Goal: Information Seeking & Learning: Understand process/instructions

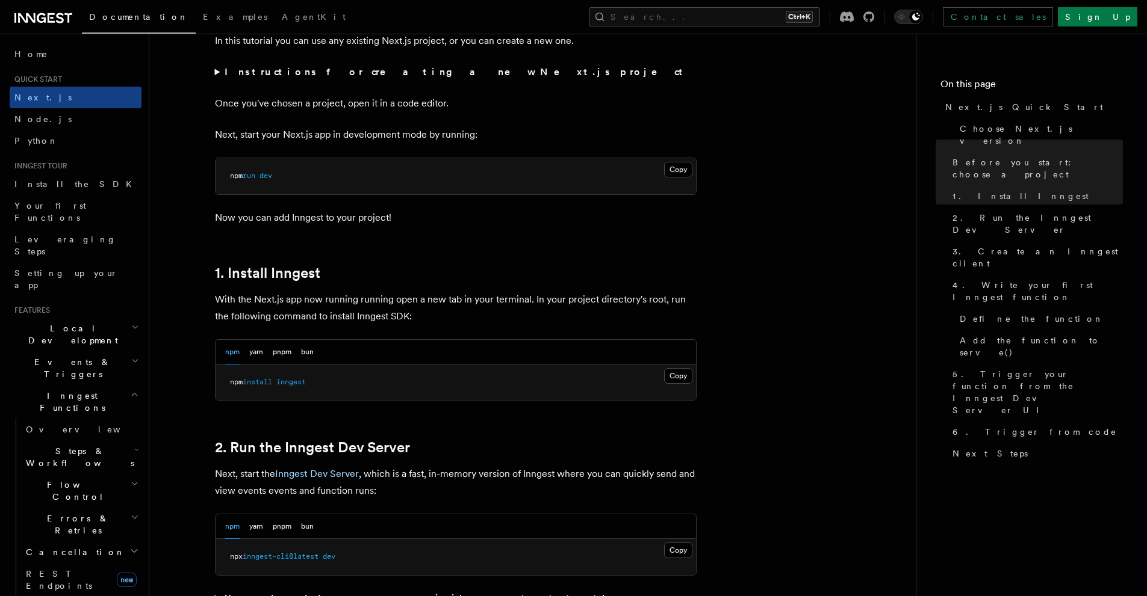
scroll to position [695, 0]
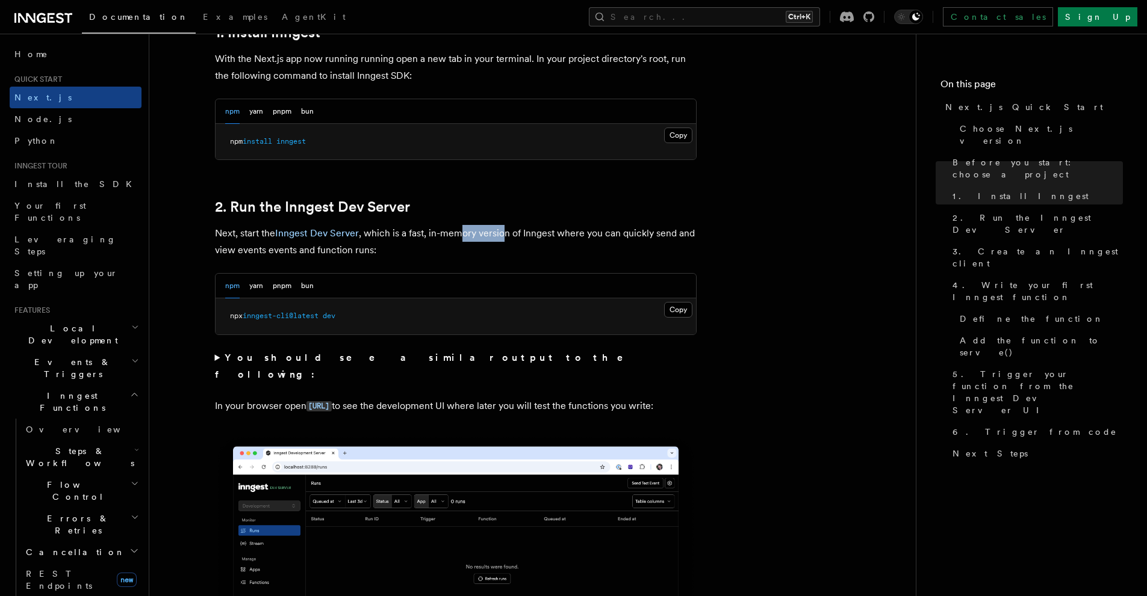
drag, startPoint x: 459, startPoint y: 232, endPoint x: 506, endPoint y: 235, distance: 47.0
click at [506, 235] on p "Next, start the Inngest Dev Server , which is a fast, in-memory version of Inng…" at bounding box center [455, 242] width 481 height 34
click at [528, 231] on p "Next, start the Inngest Dev Server , which is a fast, in-memory version of Inng…" at bounding box center [455, 242] width 481 height 34
click at [676, 307] on button "Copy Copied" at bounding box center [678, 310] width 28 height 16
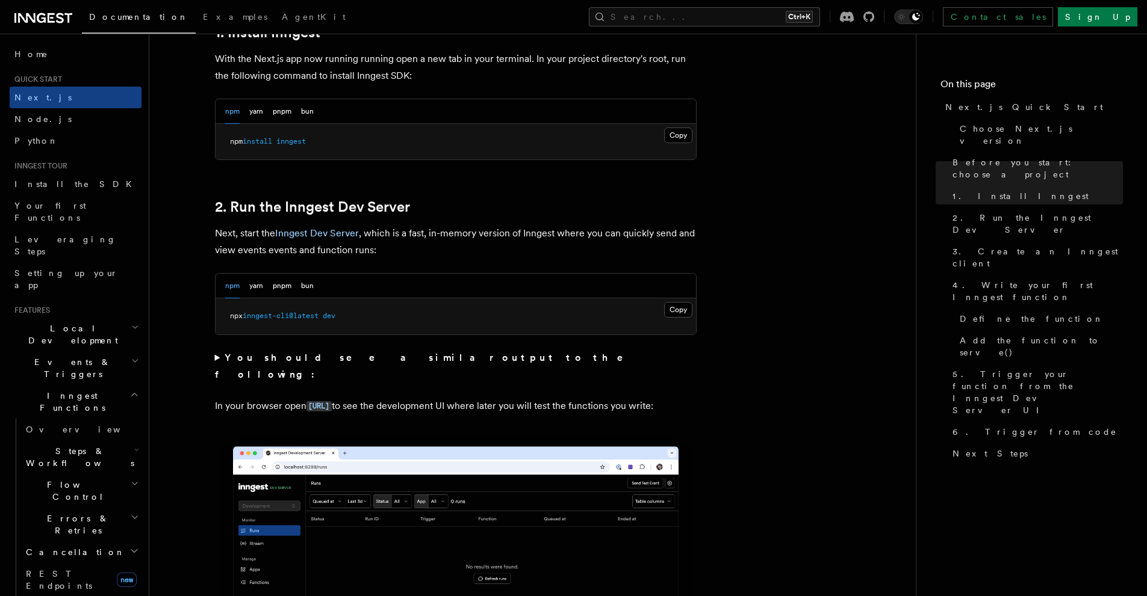
click at [219, 355] on summary "You should see a similar output to the following:" at bounding box center [455, 367] width 481 height 34
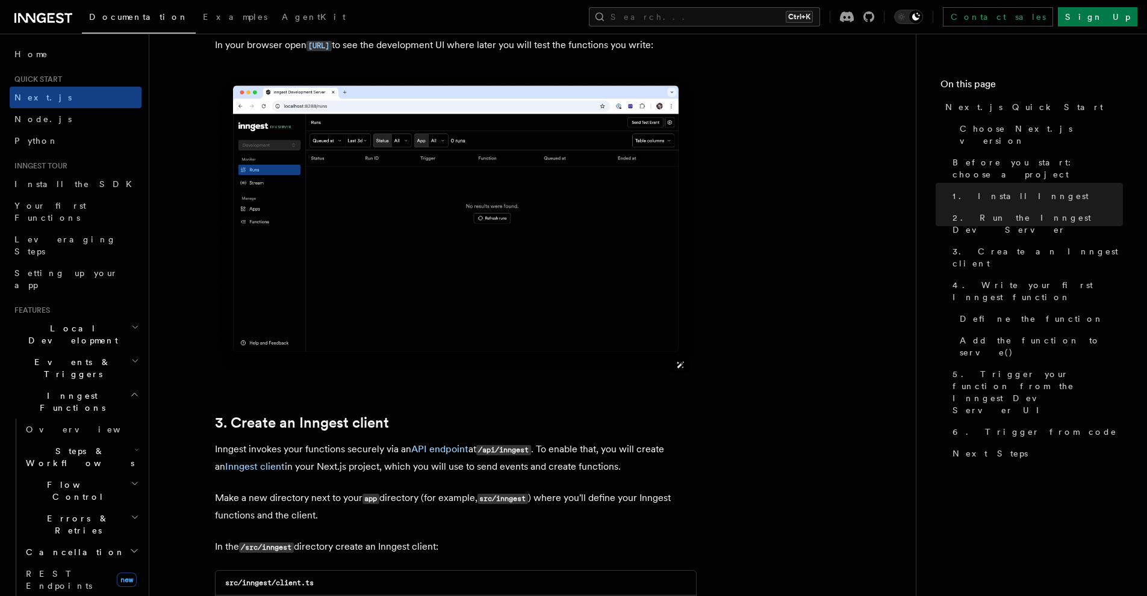
scroll to position [1319, 0]
drag, startPoint x: 607, startPoint y: 446, endPoint x: 654, endPoint y: 445, distance: 47.0
click at [647, 445] on p "Inngest invokes your functions securely via an API endpoint at /api/inngest . T…" at bounding box center [455, 458] width 481 height 34
click at [673, 445] on p "Inngest invokes your functions securely via an API endpoint at /api/inngest . T…" at bounding box center [455, 458] width 481 height 34
drag, startPoint x: 483, startPoint y: 471, endPoint x: 528, endPoint y: 465, distance: 46.1
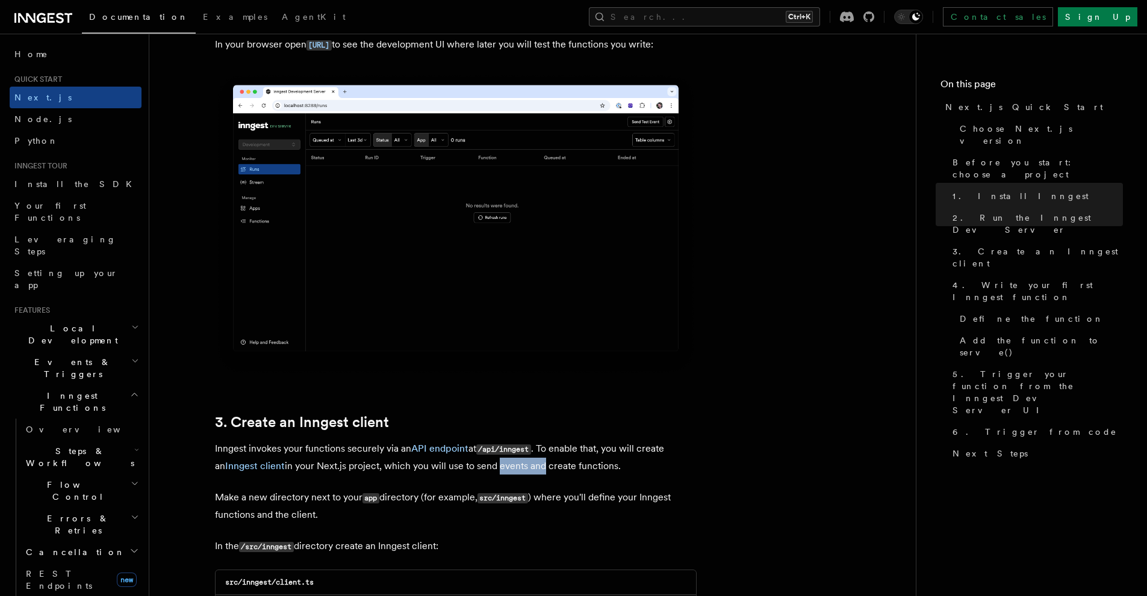
click at [527, 466] on p "Inngest invokes your functions securely via an API endpoint at /api/inngest . T…" at bounding box center [455, 458] width 481 height 34
drag, startPoint x: 266, startPoint y: 497, endPoint x: 319, endPoint y: 494, distance: 53.0
click at [314, 494] on p "Make a new directory next to your app directory (for example, src/inngest ) whe…" at bounding box center [455, 506] width 481 height 34
click at [332, 495] on p "Make a new directory next to your app directory (for example, src/inngest ) whe…" at bounding box center [455, 506] width 481 height 34
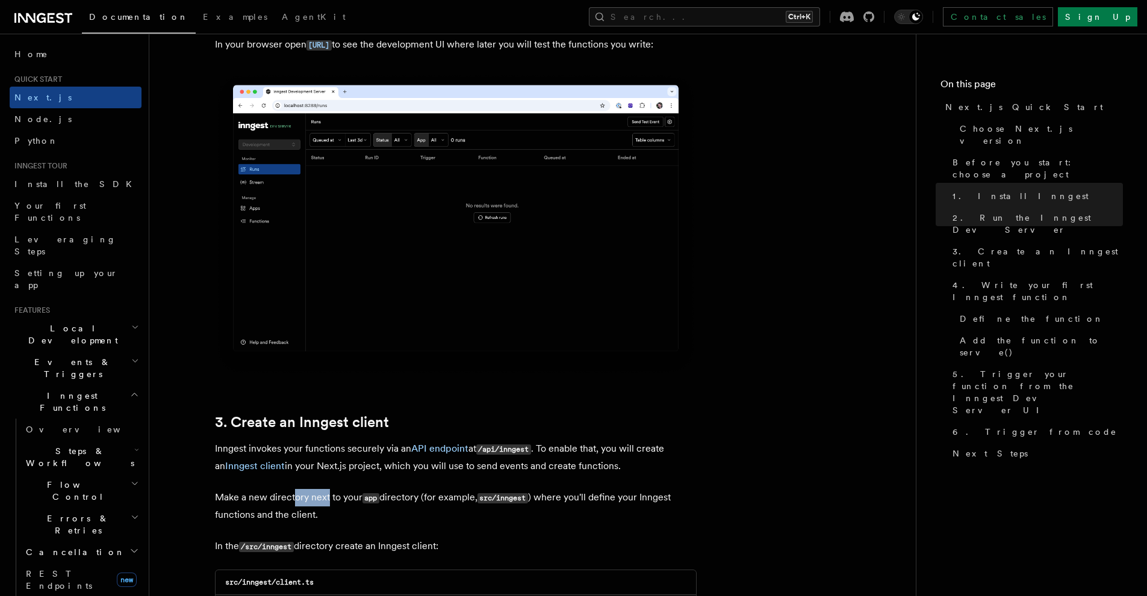
drag, startPoint x: 312, startPoint y: 495, endPoint x: 336, endPoint y: 489, distance: 25.4
click at [332, 491] on p "Make a new directory next to your app directory (for example, src/inngest ) whe…" at bounding box center [455, 506] width 481 height 34
click at [342, 489] on p "Make a new directory next to your app directory (for example, src/inngest ) whe…" at bounding box center [455, 506] width 481 height 34
drag, startPoint x: 270, startPoint y: 497, endPoint x: 299, endPoint y: 497, distance: 28.9
click at [299, 497] on p "Make a new directory next to your app directory (for example, src/inngest ) whe…" at bounding box center [455, 506] width 481 height 34
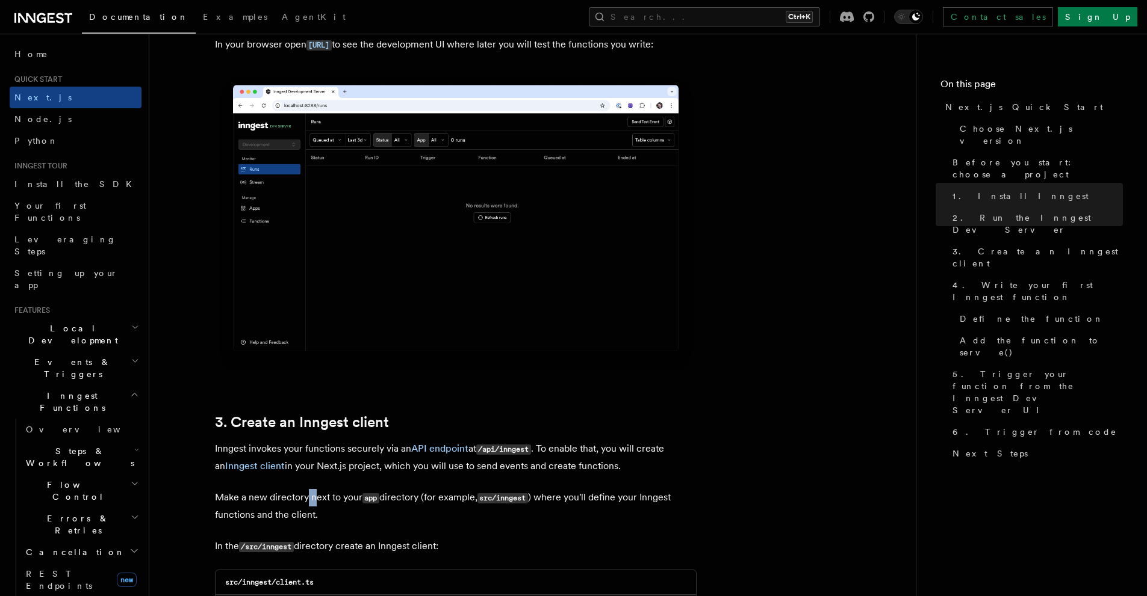
drag, startPoint x: 311, startPoint y: 498, endPoint x: 321, endPoint y: 498, distance: 10.2
click at [320, 498] on p "Make a new directory next to your app directory (for example, src/inngest ) whe…" at bounding box center [455, 506] width 481 height 34
click at [344, 497] on p "Make a new directory next to your app directory (for example, src/inngest ) whe…" at bounding box center [455, 506] width 481 height 34
click at [413, 494] on p "Make a new directory next to your app directory (for example, src/inngest ) whe…" at bounding box center [455, 506] width 481 height 34
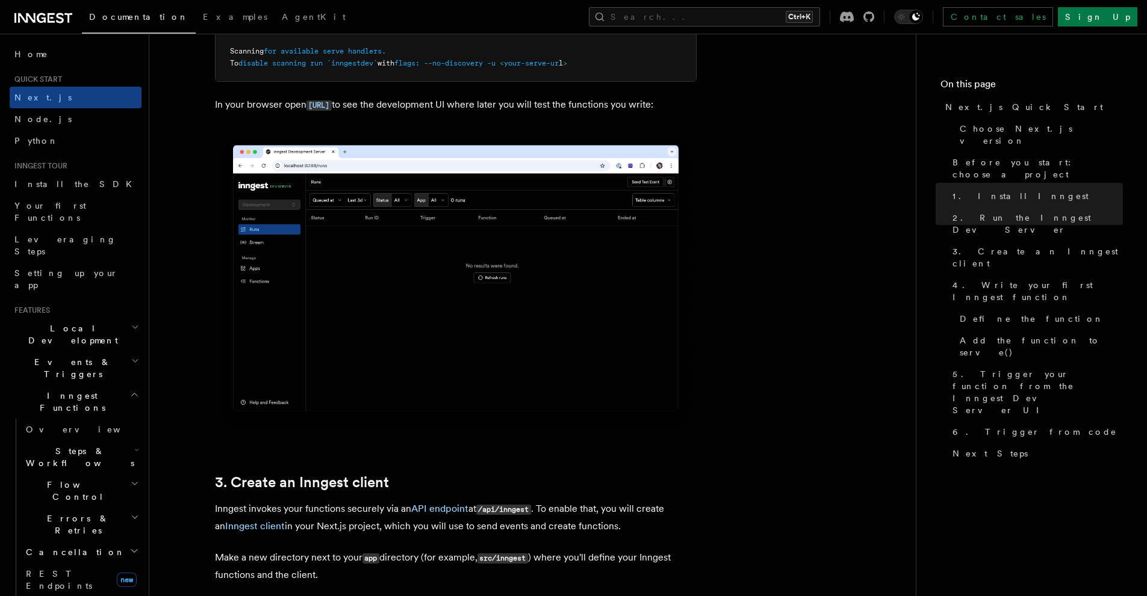
scroll to position [1499, 0]
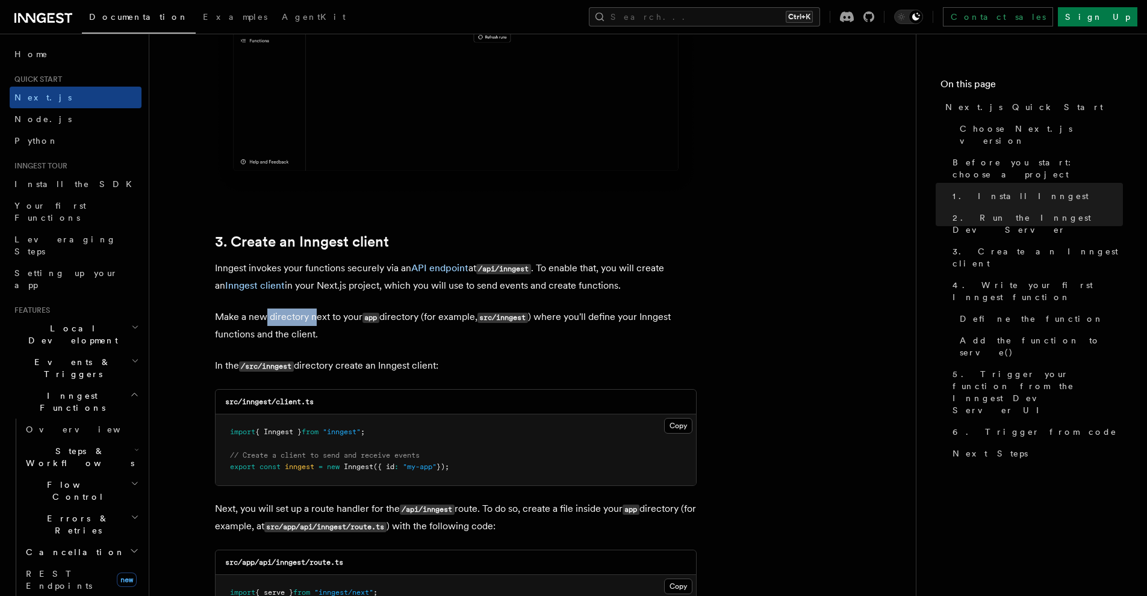
drag, startPoint x: 267, startPoint y: 317, endPoint x: 321, endPoint y: 317, distance: 54.2
click at [318, 317] on p "Make a new directory next to your app directory (for example, src/inngest ) whe…" at bounding box center [455, 326] width 481 height 34
click at [331, 317] on p "Make a new directory next to your app directory (for example, src/inngest ) whe…" at bounding box center [455, 326] width 481 height 34
drag, startPoint x: 268, startPoint y: 316, endPoint x: 317, endPoint y: 315, distance: 49.4
click at [317, 315] on p "Make a new directory next to your app directory (for example, src/inngest ) whe…" at bounding box center [455, 326] width 481 height 34
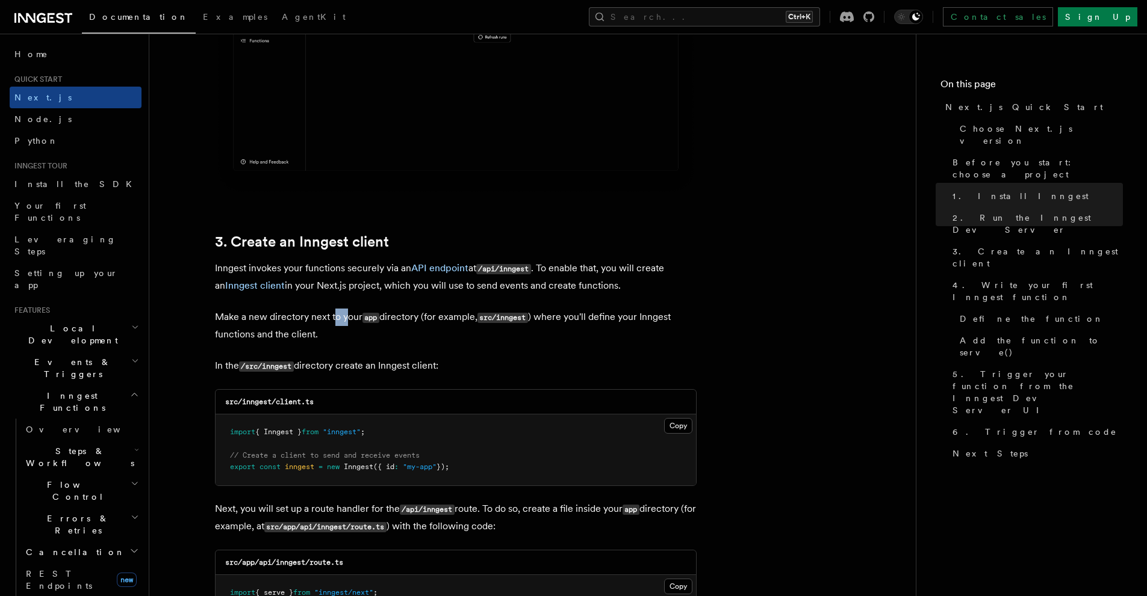
drag, startPoint x: 339, startPoint y: 318, endPoint x: 348, endPoint y: 318, distance: 9.6
click at [347, 318] on p "Make a new directory next to your app directory (for example, src/inngest ) whe…" at bounding box center [455, 326] width 481 height 34
click at [376, 321] on code "app" at bounding box center [370, 318] width 17 height 10
click at [406, 320] on p "Make a new directory next to your app directory (for example, src/inngest ) whe…" at bounding box center [455, 326] width 481 height 34
click at [415, 320] on p "Make a new directory next to your app directory (for example, src/inngest ) whe…" at bounding box center [455, 326] width 481 height 34
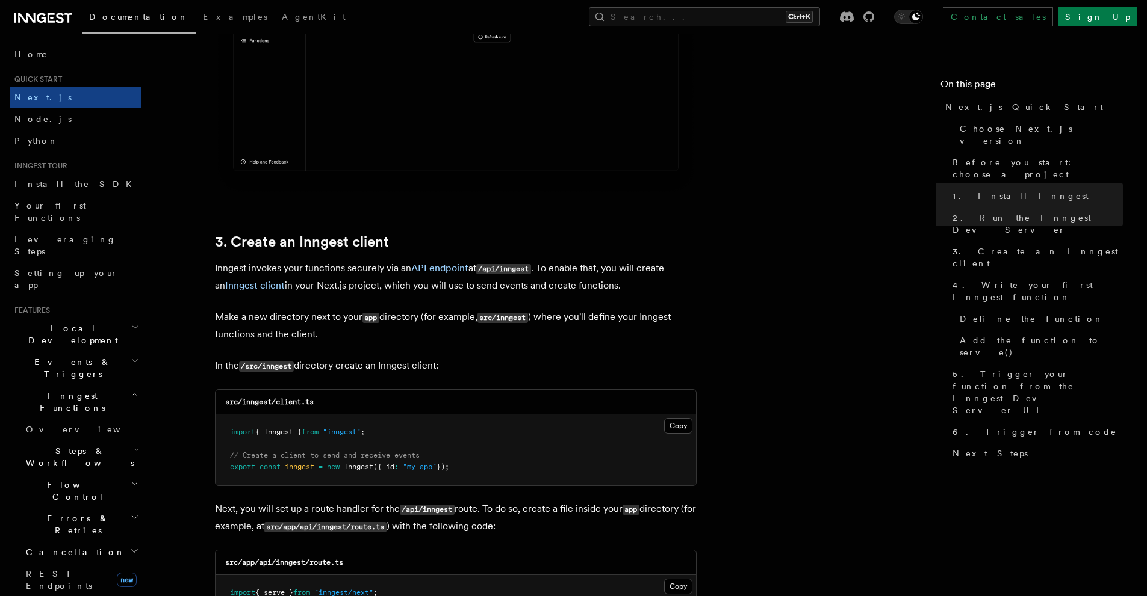
click at [432, 320] on p "Make a new directory next to your app directory (for example, src/inngest ) whe…" at bounding box center [455, 326] width 481 height 34
drag, startPoint x: 272, startPoint y: 338, endPoint x: 302, endPoint y: 337, distance: 30.1
click at [302, 337] on p "Make a new directory next to your app directory (for example, src/inngest ) whe…" at bounding box center [455, 326] width 481 height 34
click at [334, 333] on p "Make a new directory next to your app directory (for example, src/inngest ) whe…" at bounding box center [455, 326] width 481 height 34
drag, startPoint x: 326, startPoint y: 370, endPoint x: 400, endPoint y: 370, distance: 73.4
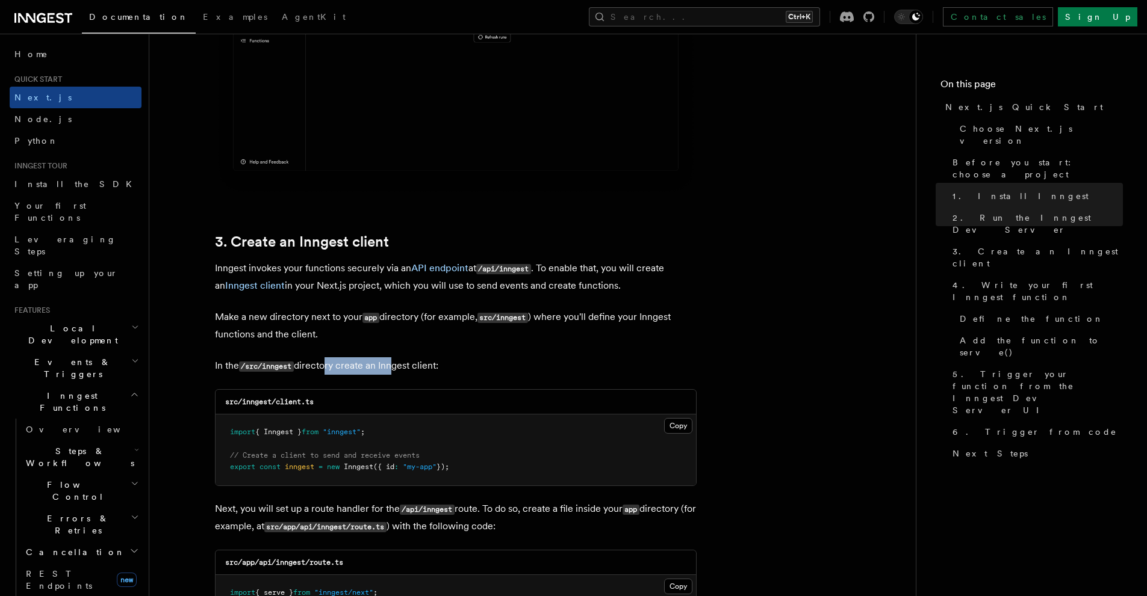
click at [389, 370] on p "In the /src/inngest directory create an Inngest client:" at bounding box center [455, 365] width 481 height 17
click at [404, 368] on p "In the /src/inngest directory create an Inngest client:" at bounding box center [455, 365] width 481 height 17
drag, startPoint x: 237, startPoint y: 368, endPoint x: 273, endPoint y: 370, distance: 36.2
click at [270, 370] on p "In the /src/inngest directory create an Inngest client:" at bounding box center [455, 365] width 481 height 17
click at [313, 369] on p "In the /src/inngest directory create an Inngest client:" at bounding box center [455, 365] width 481 height 17
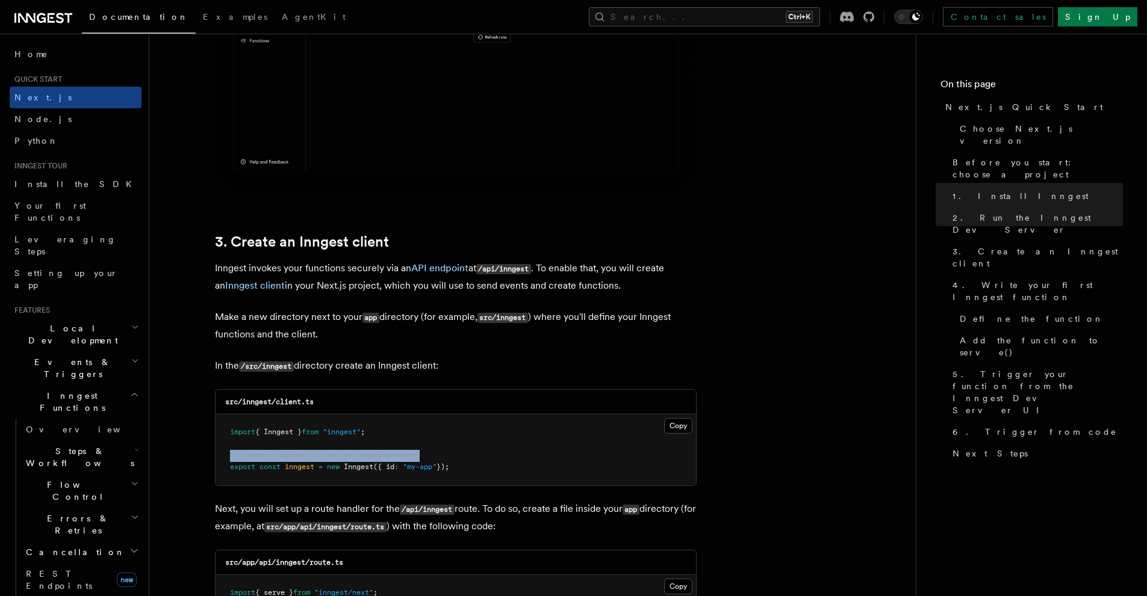
drag, startPoint x: 427, startPoint y: 451, endPoint x: 204, endPoint y: 461, distance: 223.5
click at [442, 452] on pre "import { Inngest } from "inngest" ; // Create a client to send and receive even…" at bounding box center [455, 450] width 480 height 71
drag, startPoint x: 432, startPoint y: 454, endPoint x: 227, endPoint y: 460, distance: 205.3
click at [227, 460] on pre "import { Inngest } from "inngest" ; // Create a client to send and receive even…" at bounding box center [455, 450] width 480 height 71
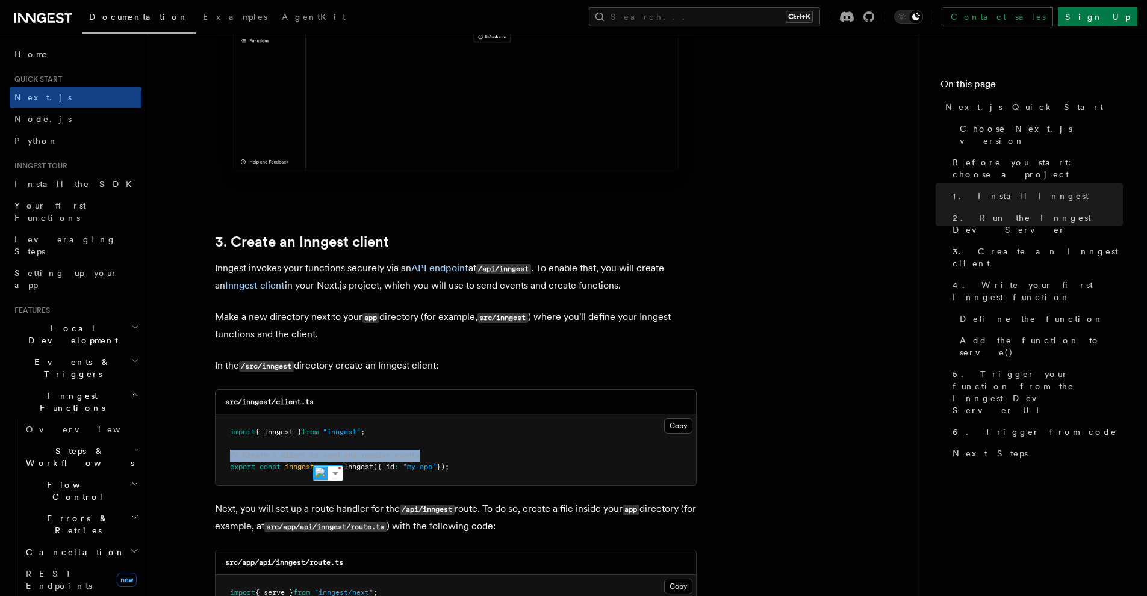
copy span "// Create a client to send and receive events"
click at [617, 444] on pre "import { Inngest } from "inngest" ; // Create a client to send and receive even…" at bounding box center [455, 450] width 480 height 71
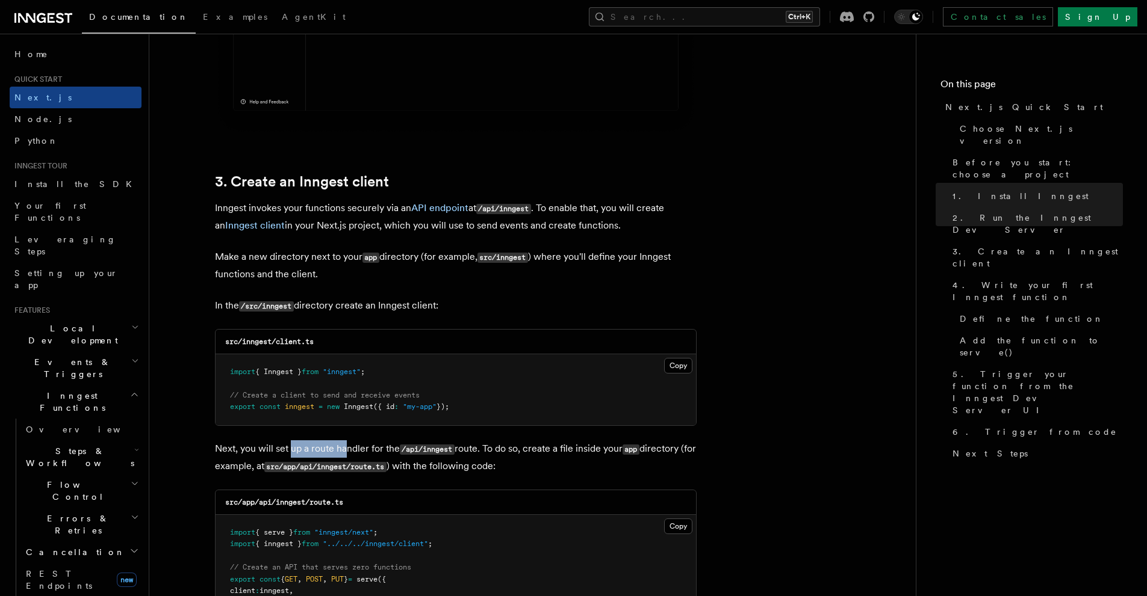
drag, startPoint x: 295, startPoint y: 445, endPoint x: 354, endPoint y: 447, distance: 59.6
click at [353, 447] on p "Next, you will set up a route handler for the /api/inngest route. To do so, cre…" at bounding box center [455, 458] width 481 height 35
drag, startPoint x: 382, startPoint y: 450, endPoint x: 401, endPoint y: 451, distance: 19.3
click at [392, 451] on p "Next, you will set up a route handler for the /api/inngest route. To do so, cre…" at bounding box center [455, 458] width 481 height 35
drag, startPoint x: 434, startPoint y: 448, endPoint x: 450, endPoint y: 449, distance: 16.3
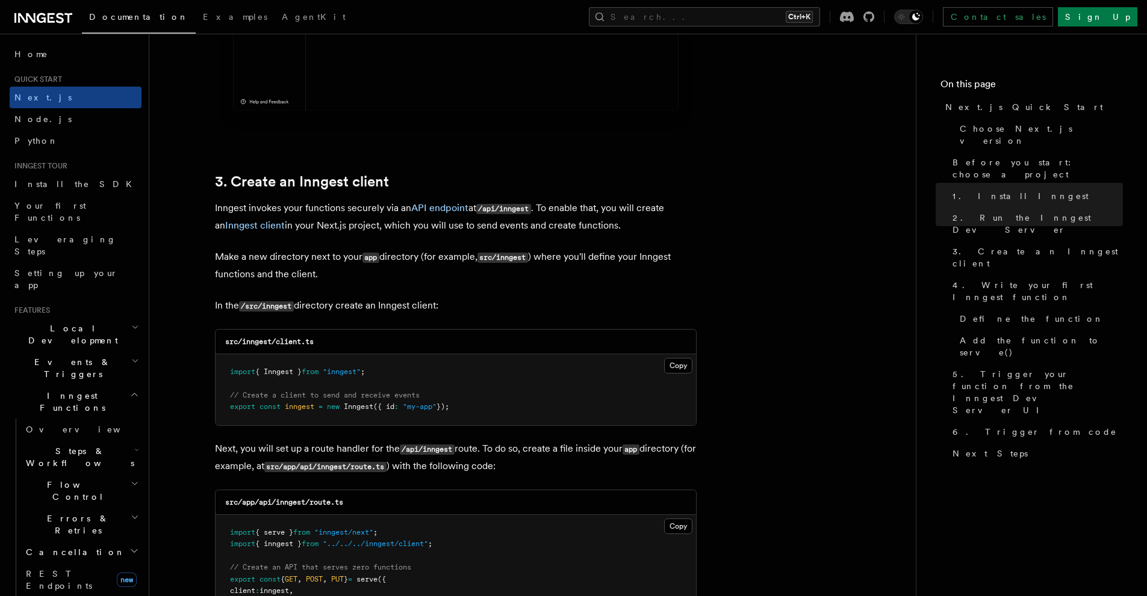
click at [439, 448] on code "/api/inngest" at bounding box center [427, 450] width 55 height 10
click at [505, 456] on p "Next, you will set up a route handler for the /api/inngest route. To do so, cre…" at bounding box center [455, 458] width 481 height 35
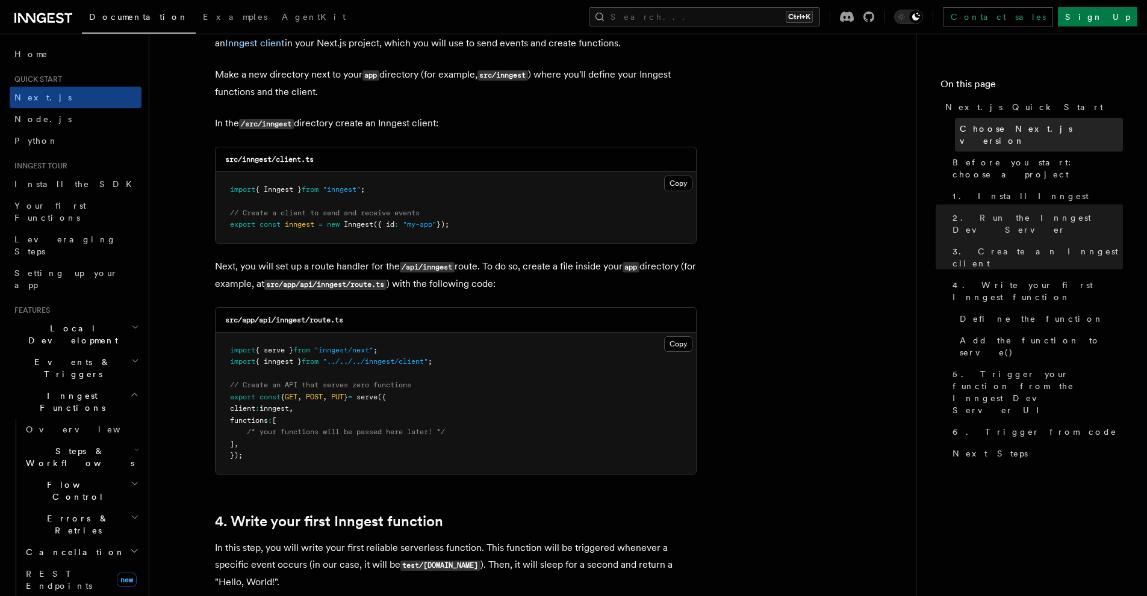
scroll to position [1746, 0]
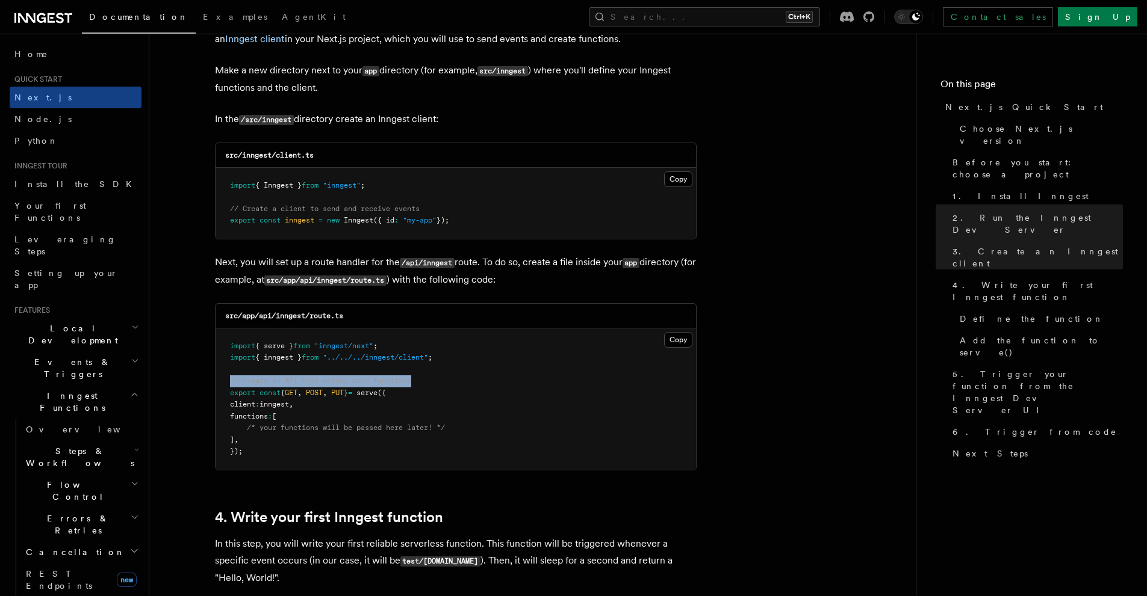
drag, startPoint x: 415, startPoint y: 383, endPoint x: 228, endPoint y: 383, distance: 187.2
click at [228, 383] on pre "import { serve } from "inngest/next" ; import { inngest } from "../../../innges…" at bounding box center [455, 399] width 480 height 141
copy span "// Create an API that serves zero functions"
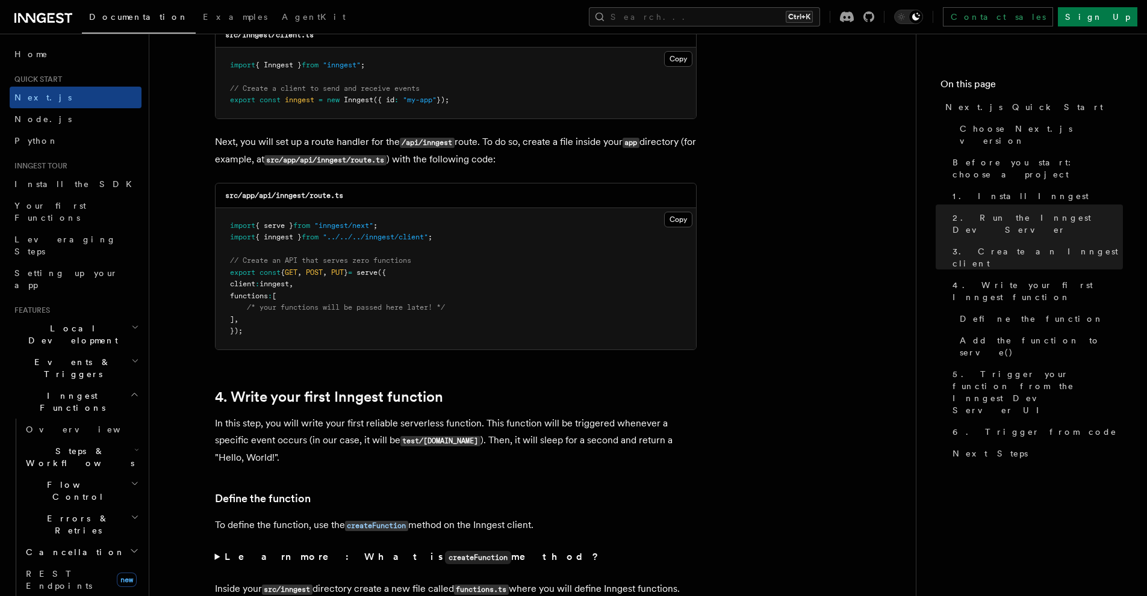
scroll to position [1927, 0]
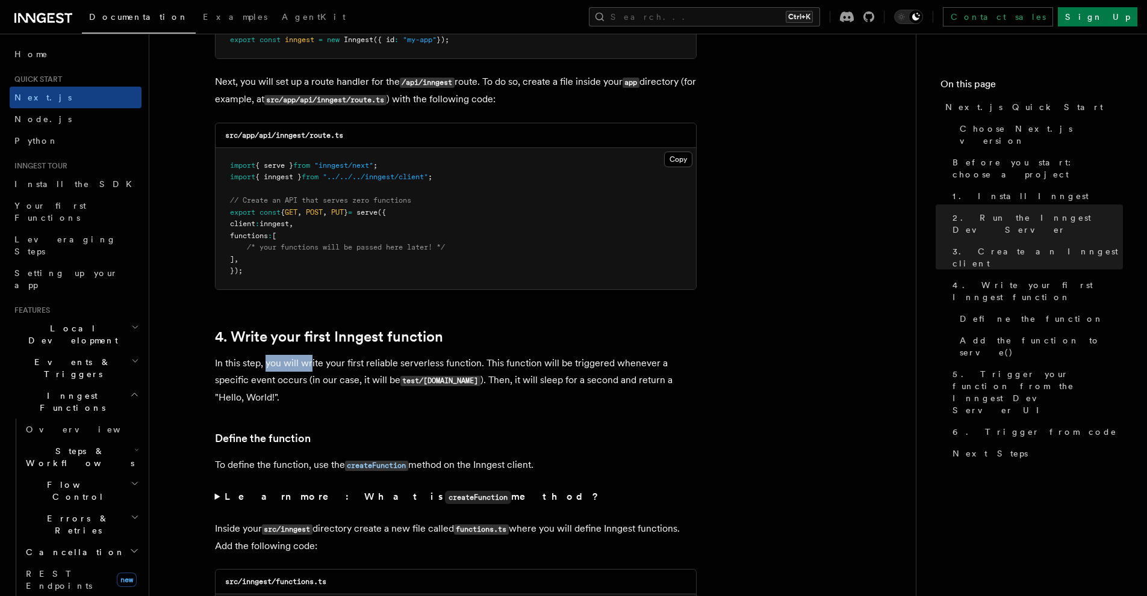
drag, startPoint x: 265, startPoint y: 363, endPoint x: 323, endPoint y: 365, distance: 57.2
click at [316, 365] on p "In this step, you will write your first reliable serverless function. This func…" at bounding box center [455, 380] width 481 height 51
drag, startPoint x: 348, startPoint y: 364, endPoint x: 393, endPoint y: 370, distance: 45.0
click at [391, 370] on p "In this step, you will write your first reliable serverless function. This func…" at bounding box center [455, 380] width 481 height 51
click at [426, 370] on p "In this step, you will write your first reliable serverless function. This func…" at bounding box center [455, 380] width 481 height 51
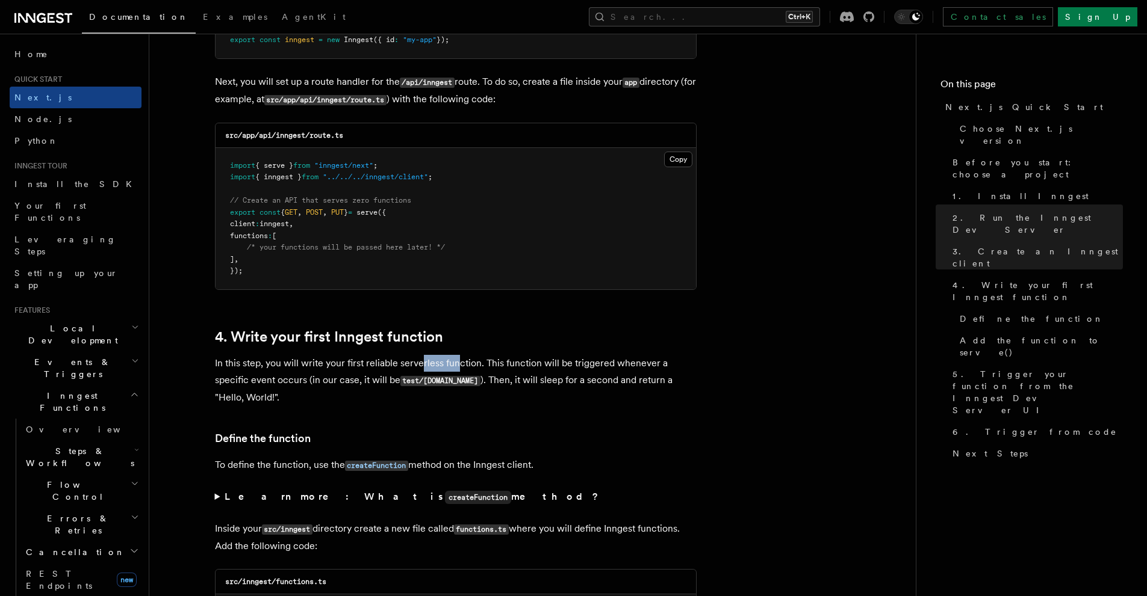
drag, startPoint x: 420, startPoint y: 361, endPoint x: 462, endPoint y: 366, distance: 42.4
click at [460, 365] on p "In this step, you will write your first reliable serverless function. This func…" at bounding box center [455, 380] width 481 height 51
drag, startPoint x: 504, startPoint y: 365, endPoint x: 511, endPoint y: 365, distance: 7.2
click at [511, 365] on p "In this step, you will write your first reliable serverless function. This func…" at bounding box center [455, 380] width 481 height 51
click at [565, 356] on p "In this step, you will write your first reliable serverless function. This func…" at bounding box center [455, 380] width 481 height 51
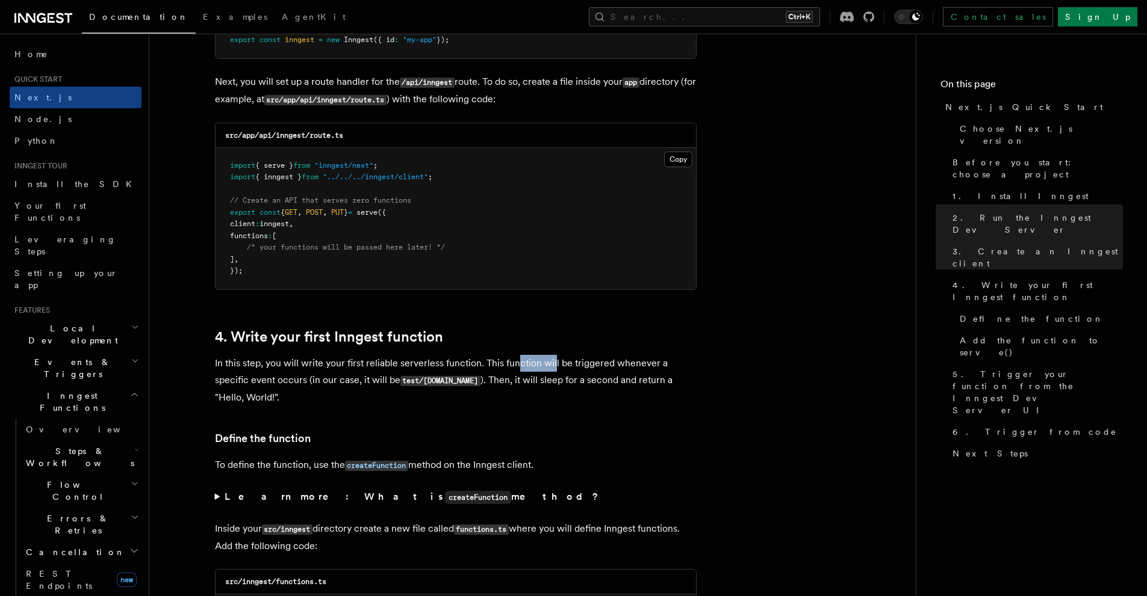
drag, startPoint x: 515, startPoint y: 362, endPoint x: 552, endPoint y: 362, distance: 37.3
click at [551, 362] on p "In this step, you will write your first reliable serverless function. This func…" at bounding box center [455, 380] width 481 height 51
drag, startPoint x: 558, startPoint y: 362, endPoint x: 572, endPoint y: 363, distance: 13.9
click at [569, 362] on p "In this step, you will write your first reliable serverless function. This func…" at bounding box center [455, 380] width 481 height 51
click at [601, 362] on p "In this step, you will write your first reliable serverless function. This func…" at bounding box center [455, 380] width 481 height 51
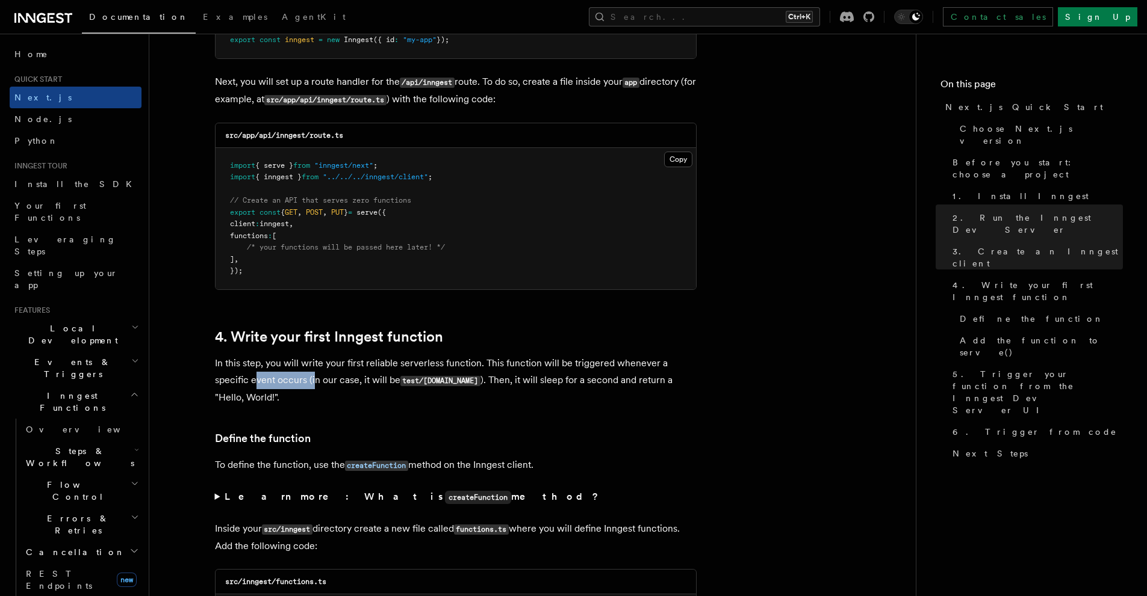
drag, startPoint x: 258, startPoint y: 382, endPoint x: 326, endPoint y: 385, distance: 68.7
click at [314, 385] on p "In this step, you will write your first reliable serverless function. This func…" at bounding box center [455, 380] width 481 height 51
drag, startPoint x: 339, startPoint y: 385, endPoint x: 373, endPoint y: 388, distance: 33.8
click at [373, 388] on p "In this step, you will write your first reliable serverless function. This func…" at bounding box center [455, 380] width 481 height 51
drag, startPoint x: 398, startPoint y: 388, endPoint x: 404, endPoint y: 388, distance: 6.0
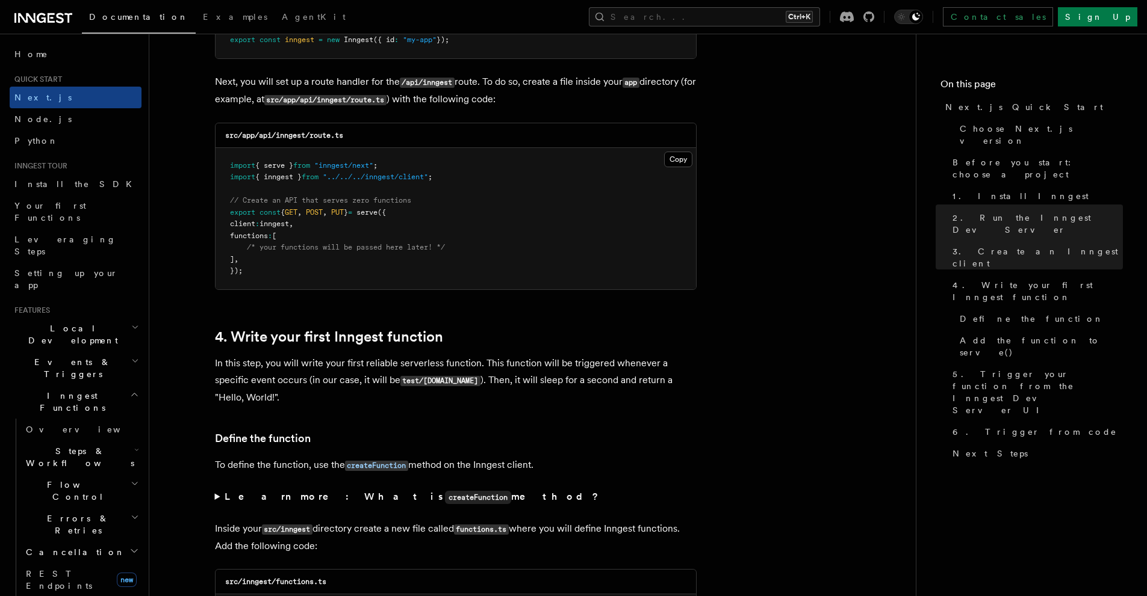
click at [400, 388] on p "In this step, you will write your first reliable serverless function. This func…" at bounding box center [455, 380] width 481 height 51
click at [430, 386] on p "In this step, you will write your first reliable serverless function. This func…" at bounding box center [455, 380] width 481 height 51
drag, startPoint x: 482, startPoint y: 383, endPoint x: 504, endPoint y: 383, distance: 21.7
click at [504, 383] on p "In this step, you will write your first reliable serverless function. This func…" at bounding box center [455, 380] width 481 height 51
drag, startPoint x: 516, startPoint y: 383, endPoint x: 557, endPoint y: 380, distance: 41.6
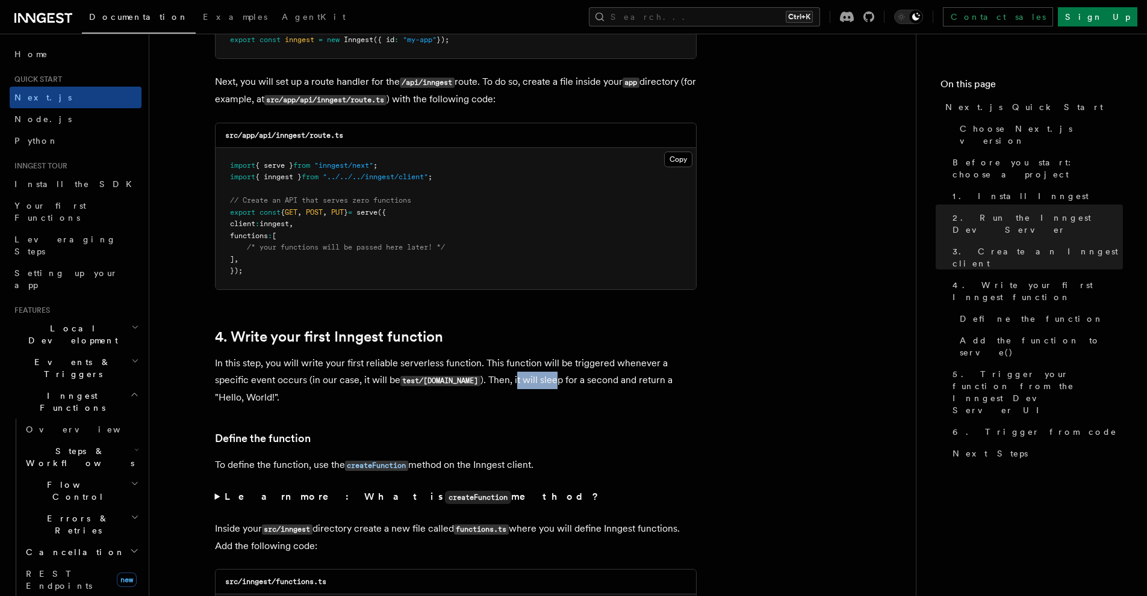
click at [556, 380] on p "In this step, you will write your first reliable serverless function. This func…" at bounding box center [455, 380] width 481 height 51
drag, startPoint x: 575, startPoint y: 380, endPoint x: 587, endPoint y: 380, distance: 12.0
click at [583, 380] on p "In this step, you will write your first reliable serverless function. This func…" at bounding box center [455, 380] width 481 height 51
drag, startPoint x: 604, startPoint y: 380, endPoint x: 614, endPoint y: 380, distance: 10.2
click at [612, 380] on p "In this step, you will write your first reliable serverless function. This func…" at bounding box center [455, 380] width 481 height 51
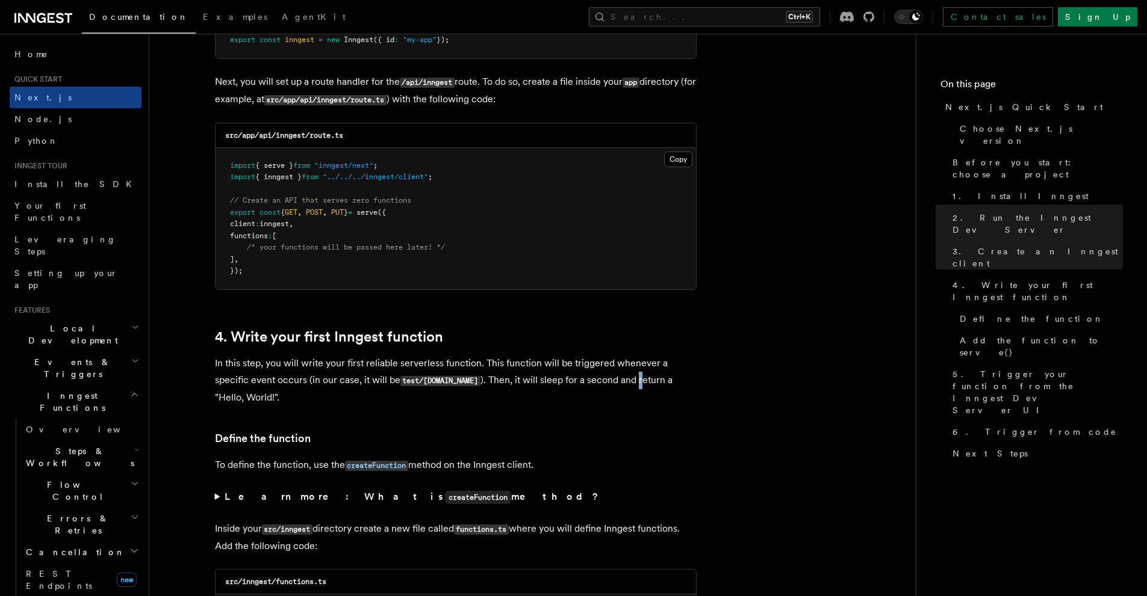
drag, startPoint x: 630, startPoint y: 380, endPoint x: 638, endPoint y: 380, distance: 7.8
click at [634, 380] on p "In this step, you will write your first reliable serverless function. This func…" at bounding box center [455, 380] width 481 height 51
drag, startPoint x: 648, startPoint y: 380, endPoint x: 664, endPoint y: 380, distance: 15.6
click at [660, 380] on p "In this step, you will write your first reliable serverless function. This func…" at bounding box center [455, 380] width 481 height 51
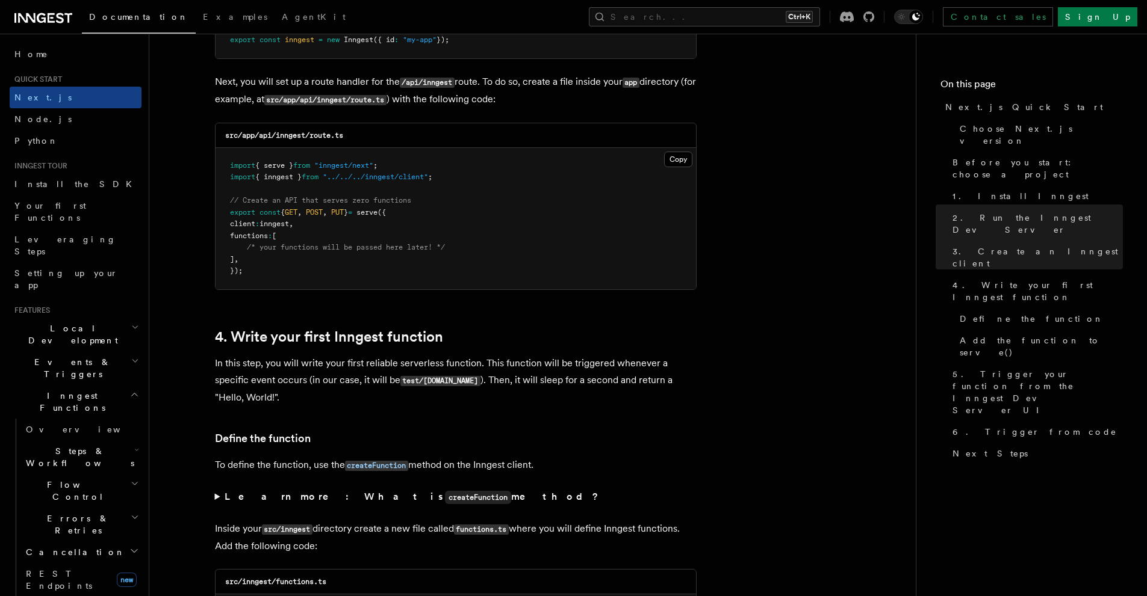
scroll to position [1987, 0]
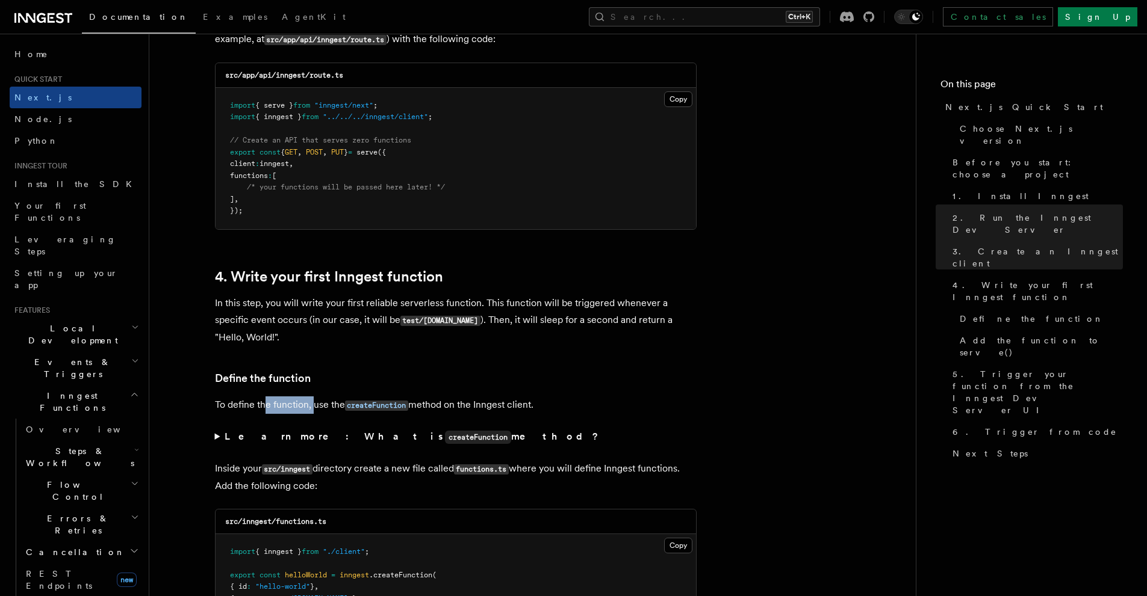
drag, startPoint x: 267, startPoint y: 408, endPoint x: 336, endPoint y: 409, distance: 68.6
click at [319, 408] on p "To define the function, use the createFunction method on the Inngest client." at bounding box center [455, 405] width 481 height 17
drag, startPoint x: 481, startPoint y: 406, endPoint x: 528, endPoint y: 405, distance: 46.9
click at [522, 405] on p "To define the function, use the createFunction method on the Inngest client." at bounding box center [455, 405] width 481 height 17
click at [534, 404] on p "To define the function, use the createFunction method on the Inngest client." at bounding box center [455, 405] width 481 height 17
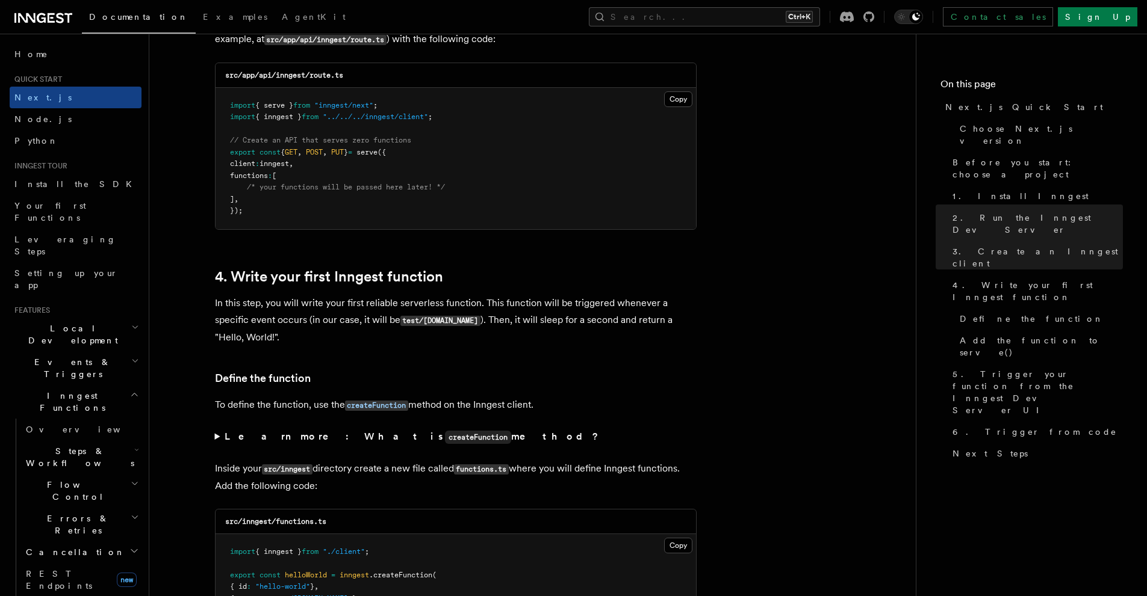
click at [215, 436] on summary "Learn more: What is createFunction method?" at bounding box center [455, 437] width 481 height 17
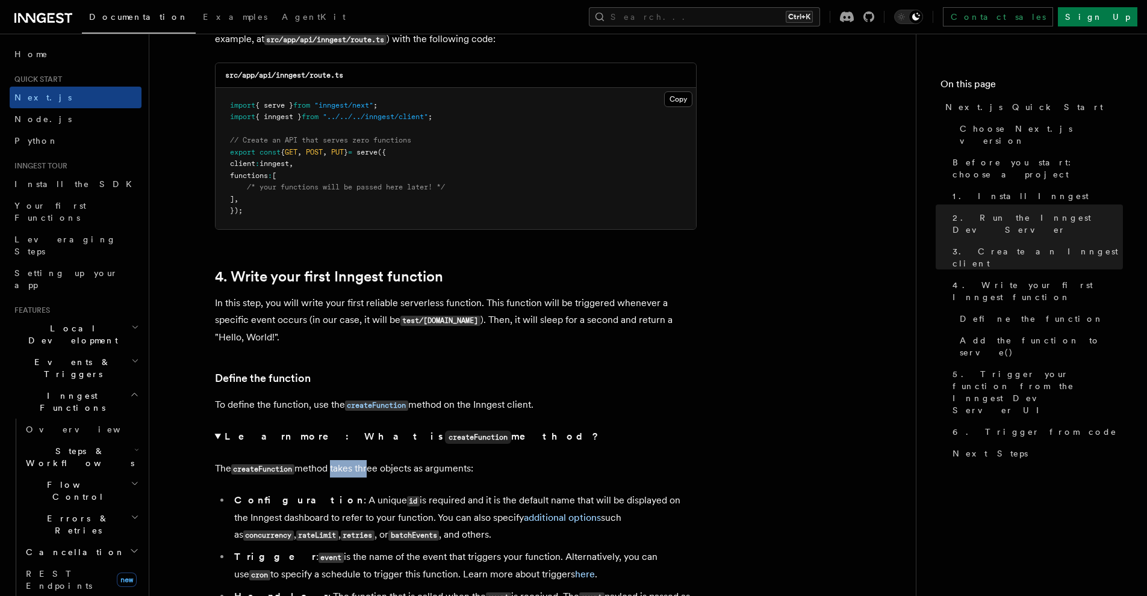
drag, startPoint x: 339, startPoint y: 471, endPoint x: 374, endPoint y: 471, distance: 34.9
click at [373, 471] on p "The createFunction method takes three objects as arguments:" at bounding box center [455, 468] width 481 height 17
click at [409, 471] on p "The createFunction method takes three objects as arguments:" at bounding box center [455, 468] width 481 height 17
click at [459, 470] on p "The createFunction method takes three objects as arguments:" at bounding box center [455, 468] width 481 height 17
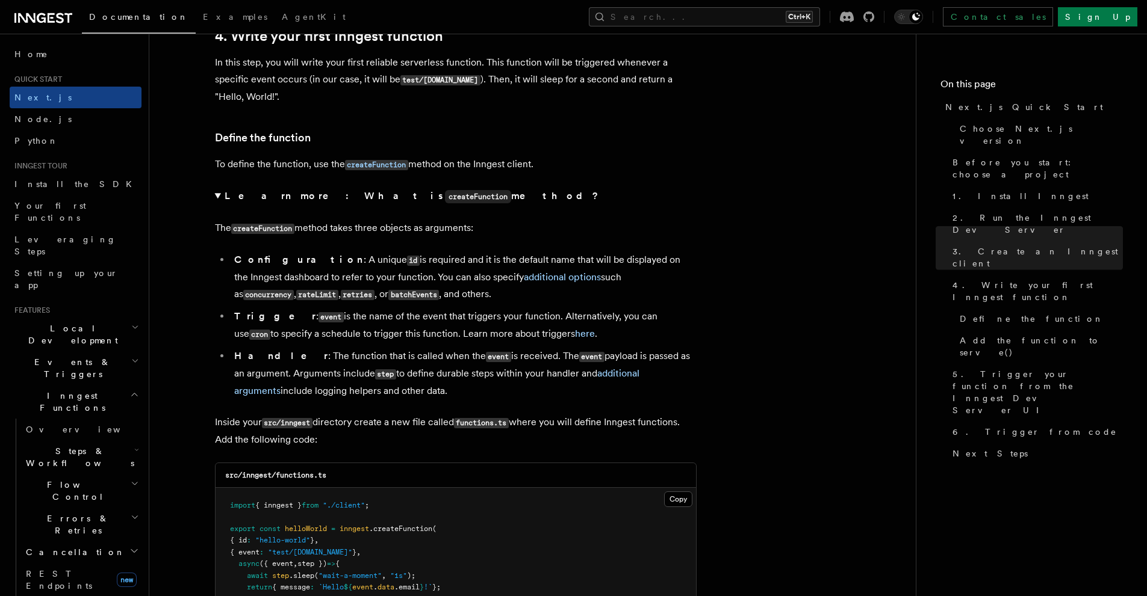
scroll to position [2288, 0]
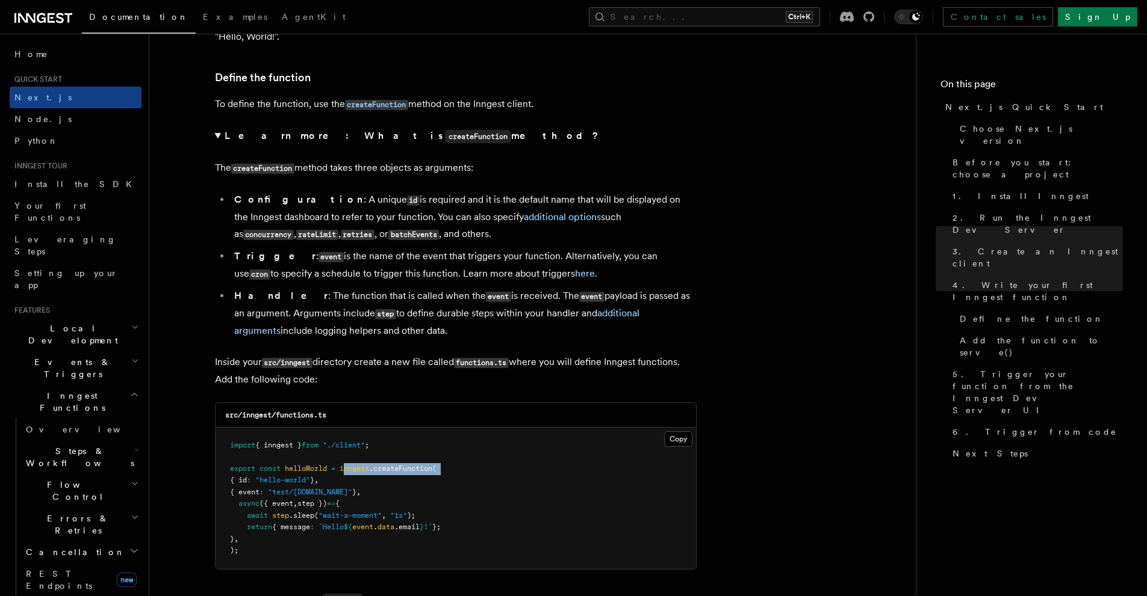
drag, startPoint x: 228, startPoint y: 483, endPoint x: 347, endPoint y: 471, distance: 119.8
click at [347, 471] on pre "import { inngest } from "./client" ; export const helloWorld = inngest .createF…" at bounding box center [455, 498] width 480 height 141
click at [466, 495] on pre "import { inngest } from "./client" ; export const helloWorld = inngest .createF…" at bounding box center [455, 498] width 480 height 141
drag, startPoint x: 338, startPoint y: 255, endPoint x: 410, endPoint y: 261, distance: 72.4
click at [410, 261] on li "Trigger : event is the name of the event that triggers your function. Alternati…" at bounding box center [464, 265] width 466 height 35
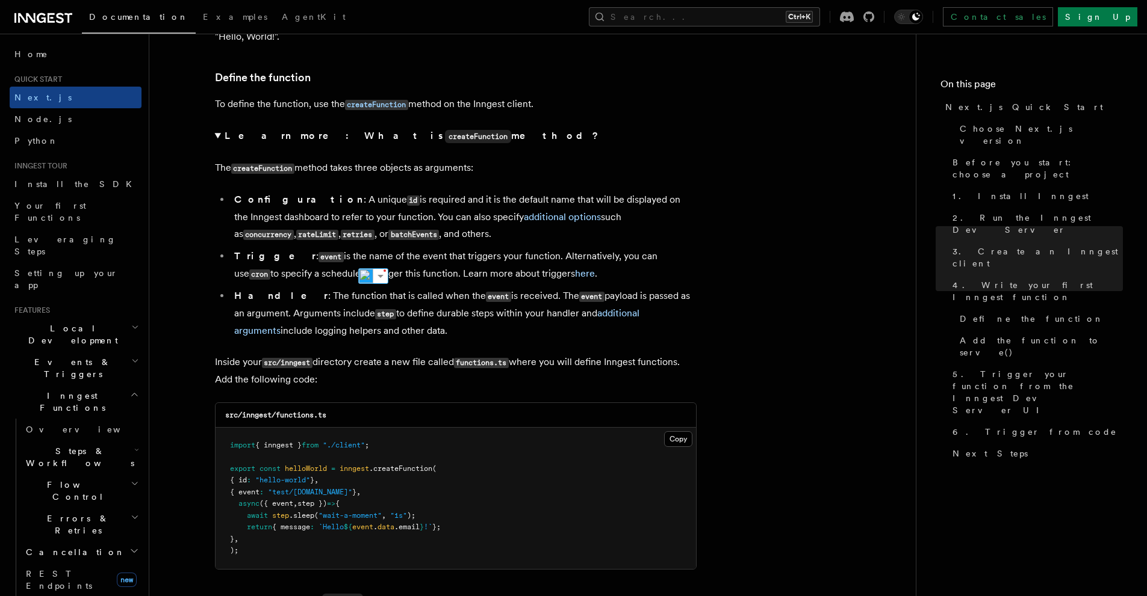
click at [430, 258] on li "Trigger : event is the name of the event that triggers your function. Alternati…" at bounding box center [464, 265] width 466 height 35
drag, startPoint x: 383, startPoint y: 256, endPoint x: 416, endPoint y: 260, distance: 32.8
click at [416, 260] on li "Trigger : event is the name of the event that triggers your function. Alternati…" at bounding box center [464, 265] width 466 height 35
drag, startPoint x: 462, startPoint y: 256, endPoint x: 489, endPoint y: 256, distance: 27.1
click at [489, 256] on li "Trigger : event is the name of the event that triggers your function. Alternati…" at bounding box center [464, 265] width 466 height 35
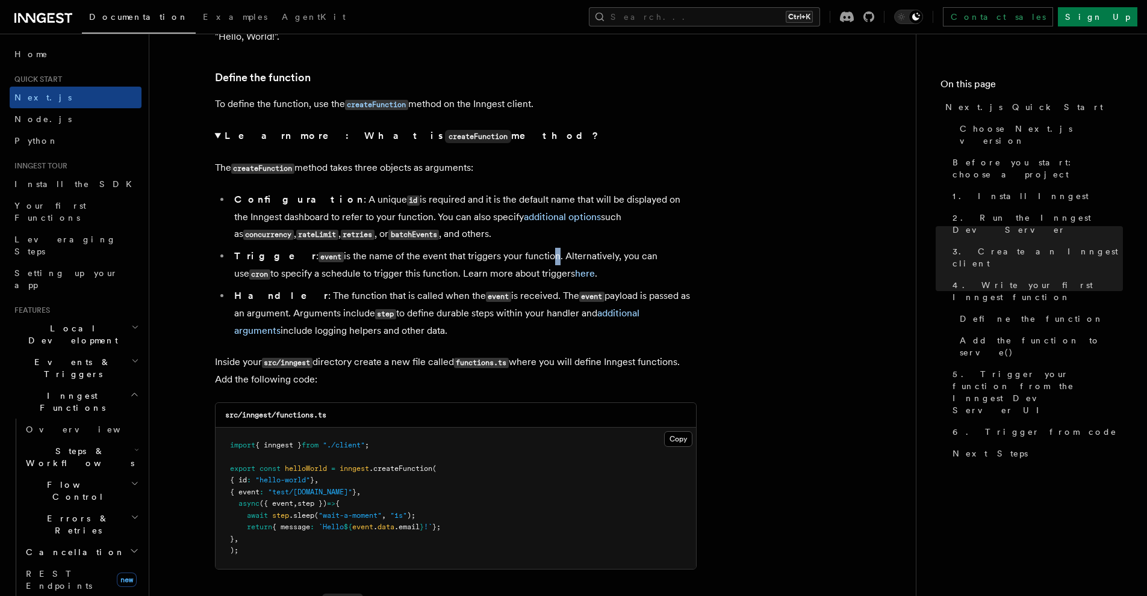
drag, startPoint x: 504, startPoint y: 254, endPoint x: 512, endPoint y: 254, distance: 7.8
click at [511, 254] on li "Trigger : event is the name of the event that triggers your function. Alternati…" at bounding box center [464, 265] width 466 height 35
drag, startPoint x: 537, startPoint y: 253, endPoint x: 552, endPoint y: 255, distance: 15.2
click at [551, 255] on li "Trigger : event is the name of the event that triggers your function. Alternati…" at bounding box center [464, 265] width 466 height 35
click at [582, 259] on li "Trigger : event is the name of the event that triggers your function. Alternati…" at bounding box center [464, 265] width 466 height 35
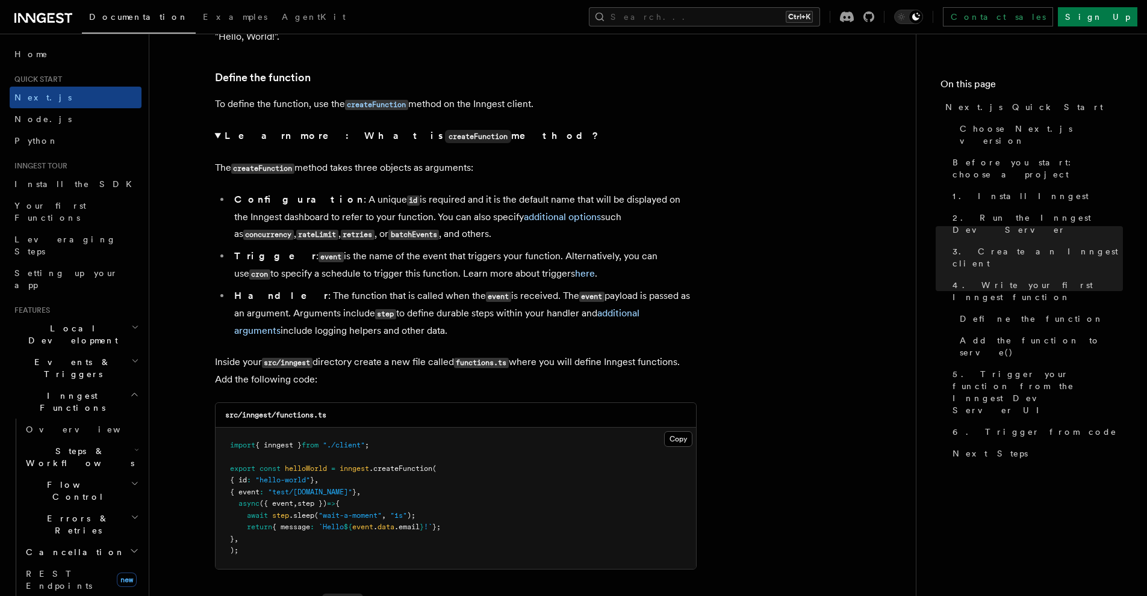
click at [509, 339] on li "Handler : The function that is called when the event is received. The event pay…" at bounding box center [464, 314] width 466 height 52
drag, startPoint x: 527, startPoint y: 289, endPoint x: 581, endPoint y: 290, distance: 54.2
click at [581, 290] on li "Handler : The function that is called when the event is received. The event pay…" at bounding box center [464, 314] width 466 height 52
click at [614, 291] on li "Handler : The function that is called when the event is received. The event pay…" at bounding box center [464, 314] width 466 height 52
drag, startPoint x: 255, startPoint y: 353, endPoint x: 292, endPoint y: 353, distance: 37.3
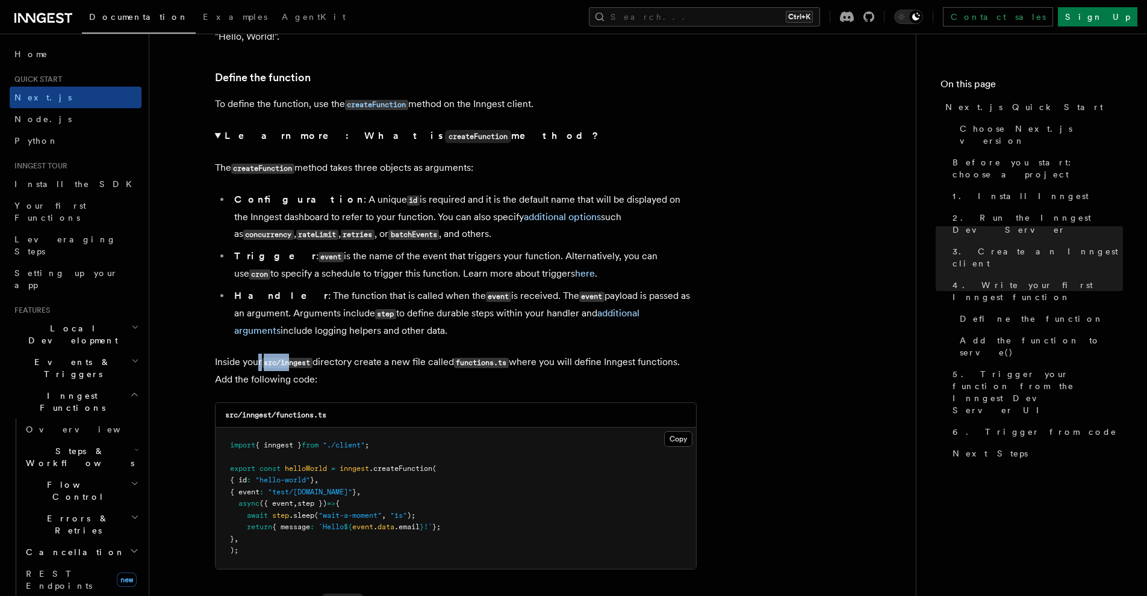
click at [336, 365] on p "Inside your src/inngest directory create a new file called functions.ts where y…" at bounding box center [455, 371] width 481 height 34
click at [382, 364] on p "Inside your src/inngest directory create a new file called functions.ts where y…" at bounding box center [455, 371] width 481 height 34
click at [438, 370] on p "Inside your src/inngest directory create a new file called functions.ts where y…" at bounding box center [455, 371] width 481 height 34
click at [380, 387] on p "Inside your src/inngest directory create a new file called functions.ts where y…" at bounding box center [455, 371] width 481 height 34
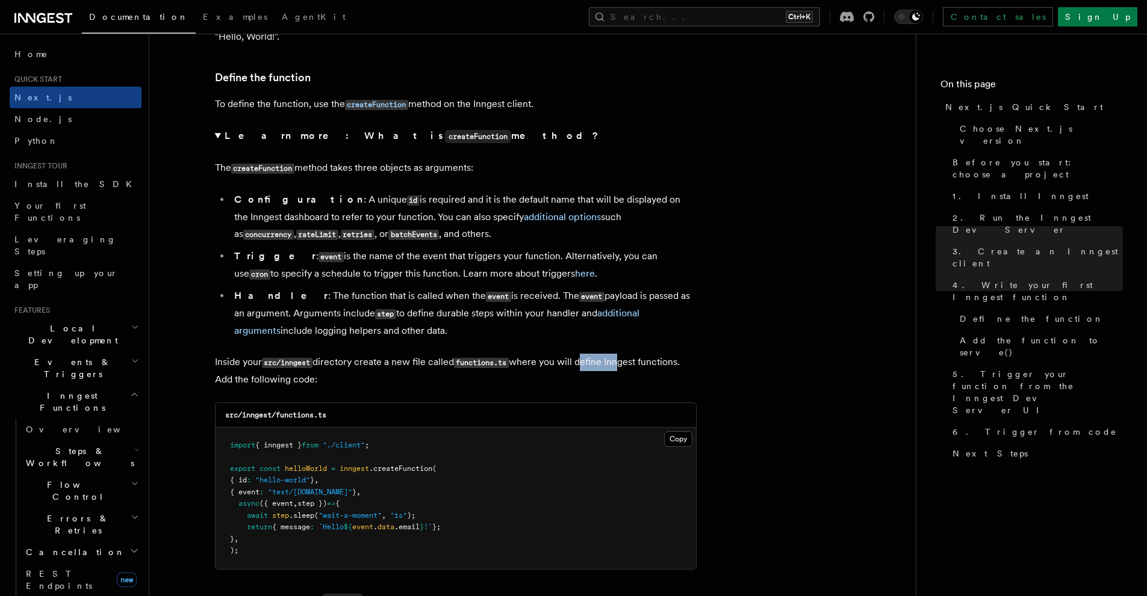
drag, startPoint x: 581, startPoint y: 362, endPoint x: 622, endPoint y: 366, distance: 41.1
click at [622, 366] on p "Inside your src/inngest directory create a new file called functions.ts where y…" at bounding box center [455, 371] width 481 height 34
click at [656, 367] on p "Inside your src/inngest directory create a new file called functions.ts where y…" at bounding box center [455, 371] width 481 height 34
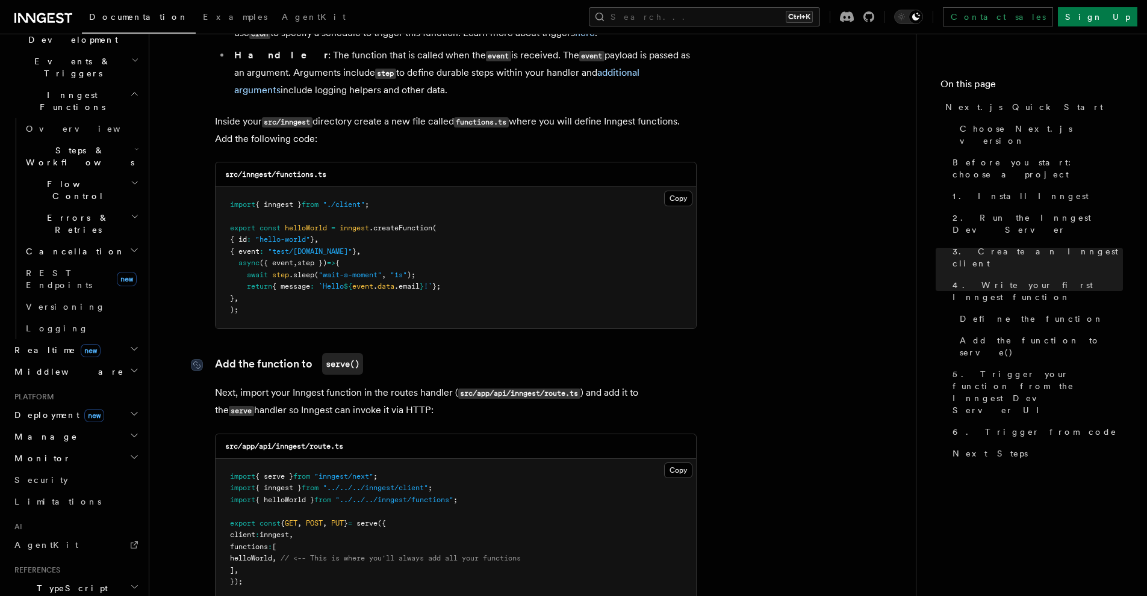
scroll to position [2468, 0]
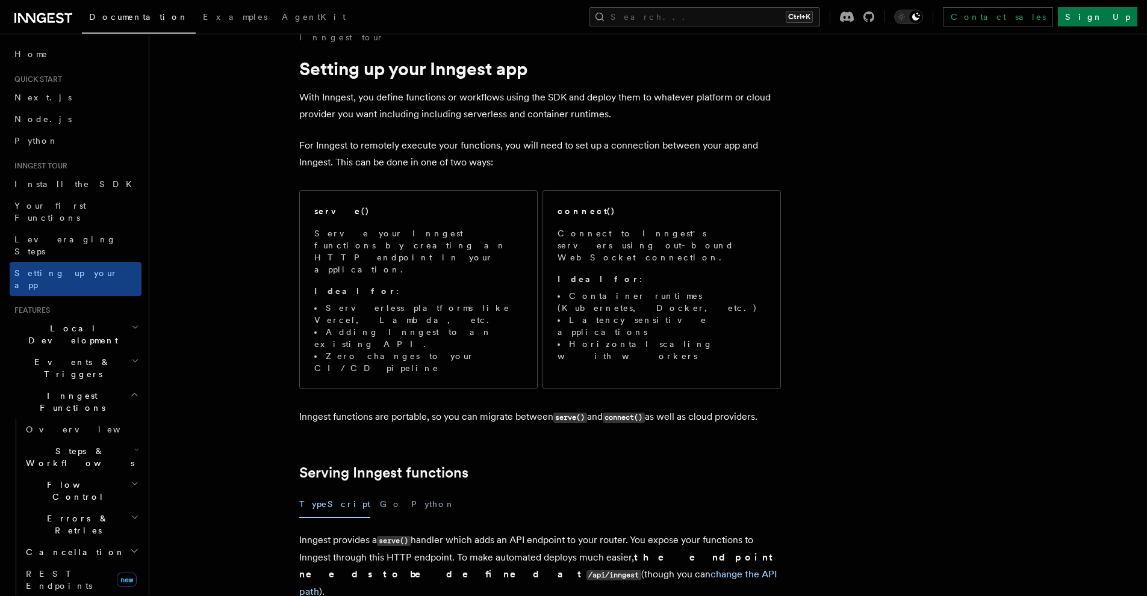
scroll to position [22, 0]
drag, startPoint x: 534, startPoint y: 380, endPoint x: 542, endPoint y: 390, distance: 12.9
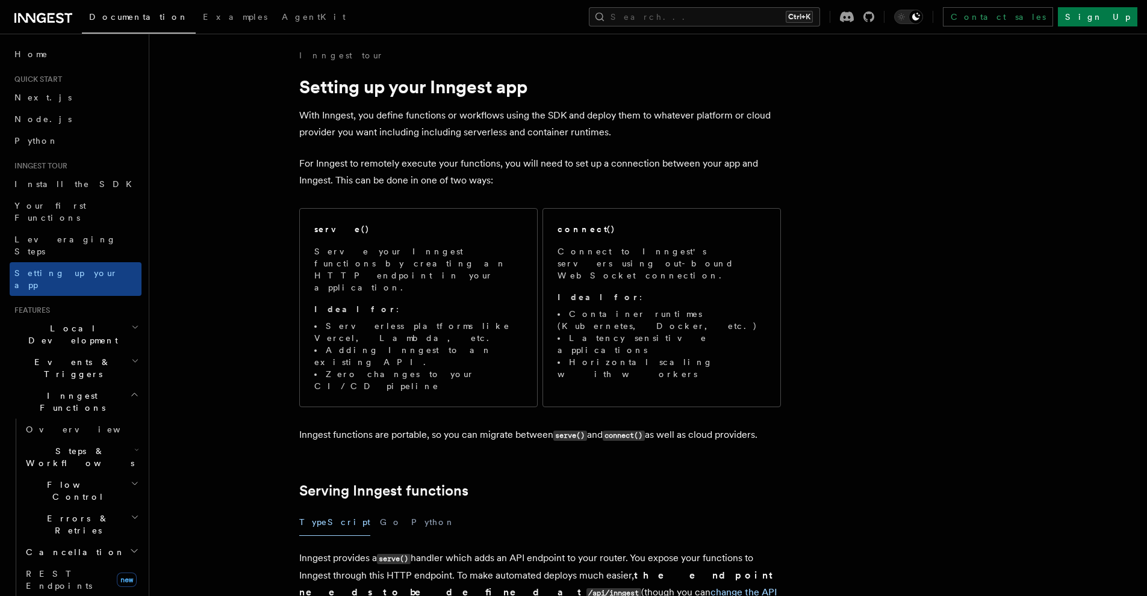
scroll to position [0, 0]
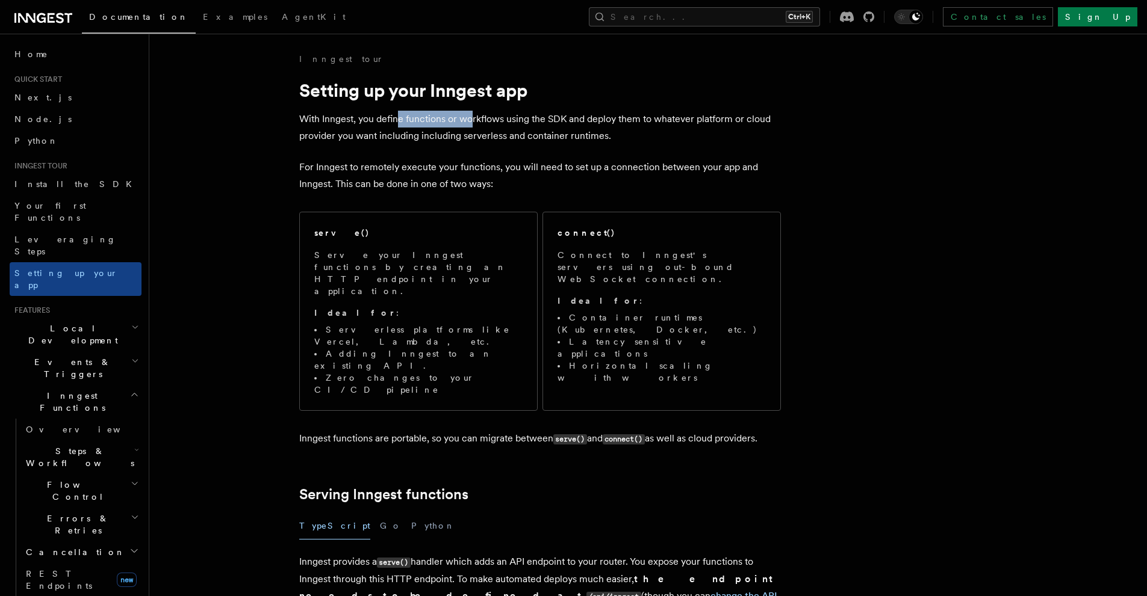
drag, startPoint x: 398, startPoint y: 120, endPoint x: 474, endPoint y: 105, distance: 77.3
click at [581, 113] on p "With Inngest, you define functions or workflows using the SDK and deploy them t…" at bounding box center [539, 128] width 481 height 34
drag, startPoint x: 653, startPoint y: 113, endPoint x: 670, endPoint y: 113, distance: 17.5
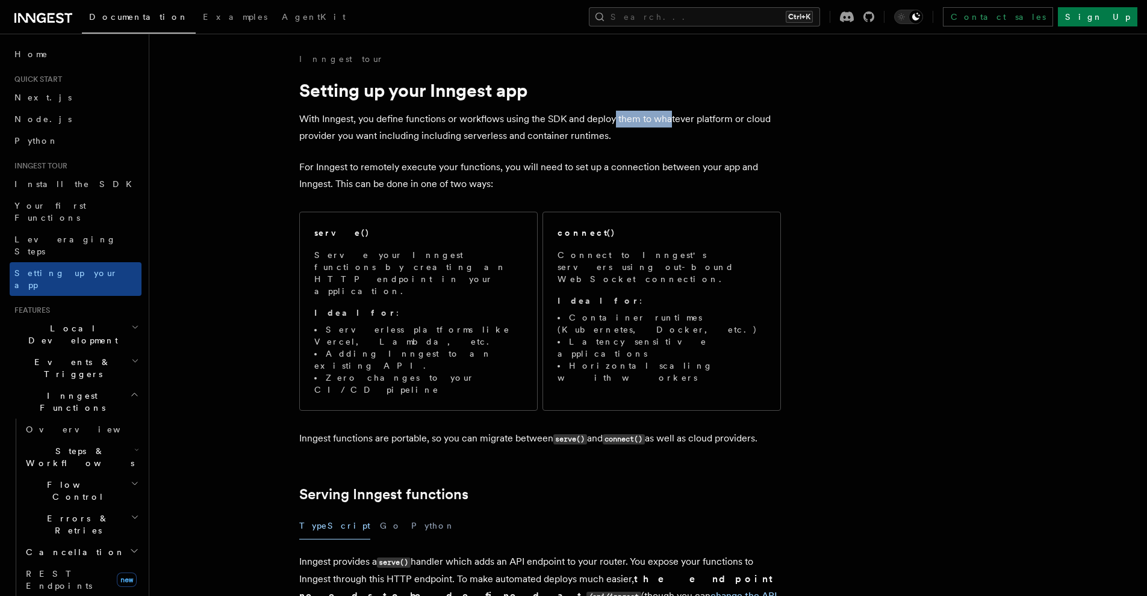
click at [670, 113] on p "With Inngest, you define functions or workflows using the SDK and deploy them t…" at bounding box center [539, 128] width 481 height 34
click at [702, 112] on p "With Inngest, you define functions or workflows using the SDK and deploy them t…" at bounding box center [539, 128] width 481 height 34
drag, startPoint x: 707, startPoint y: 116, endPoint x: 752, endPoint y: 117, distance: 45.2
click at [752, 117] on p "With Inngest, you define functions or workflows using the SDK and deploy them t…" at bounding box center [539, 128] width 481 height 34
click at [770, 123] on p "With Inngest, you define functions or workflows using the SDK and deploy them t…" at bounding box center [539, 128] width 481 height 34
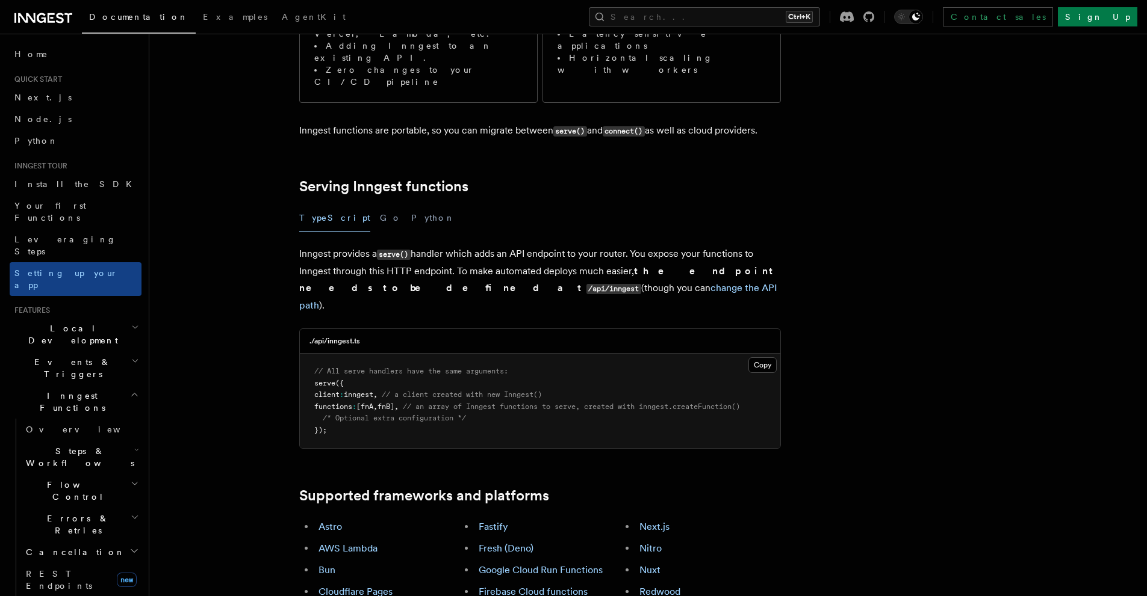
scroll to position [309, 0]
drag, startPoint x: 316, startPoint y: 190, endPoint x: 418, endPoint y: 194, distance: 101.8
click at [418, 245] on p "Inngest provides a serve() handler which adds an API endpoint to your router. Y…" at bounding box center [539, 279] width 481 height 69
click at [442, 245] on p "Inngest provides a serve() handler which adds an API endpoint to your router. Y…" at bounding box center [539, 279] width 481 height 69
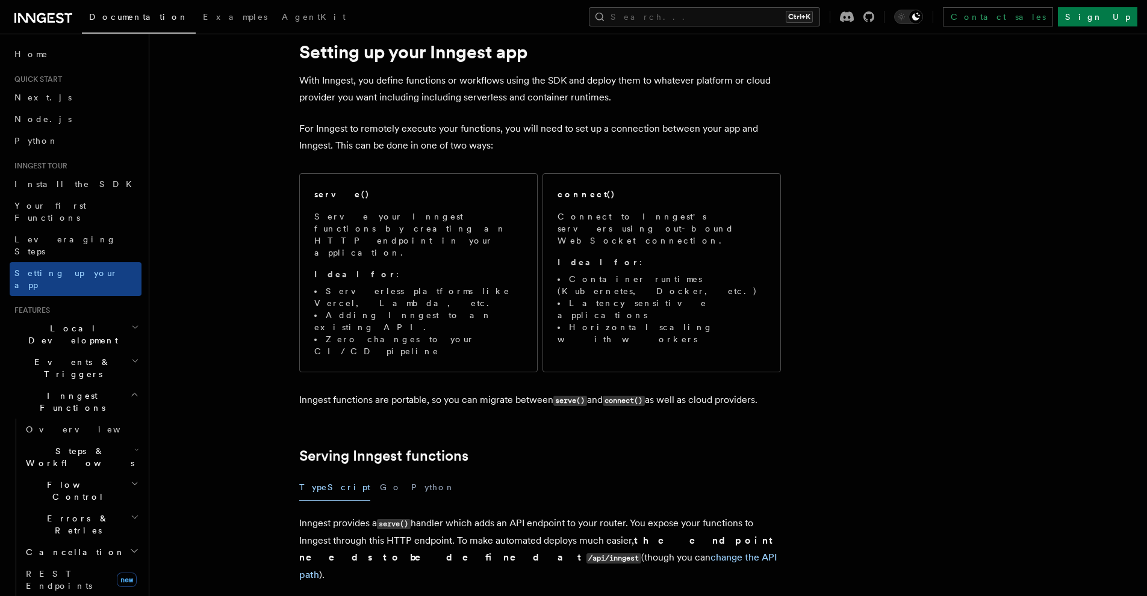
scroll to position [0, 0]
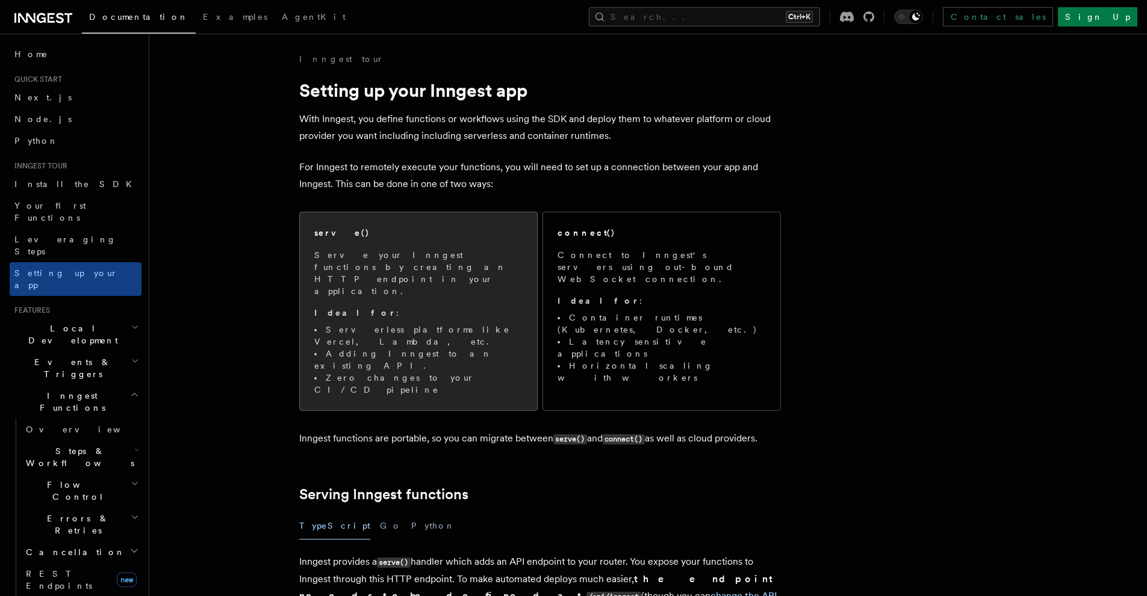
click at [420, 252] on p "Serve your Inngest functions by creating an HTTP endpoint in your application." at bounding box center [418, 273] width 208 height 48
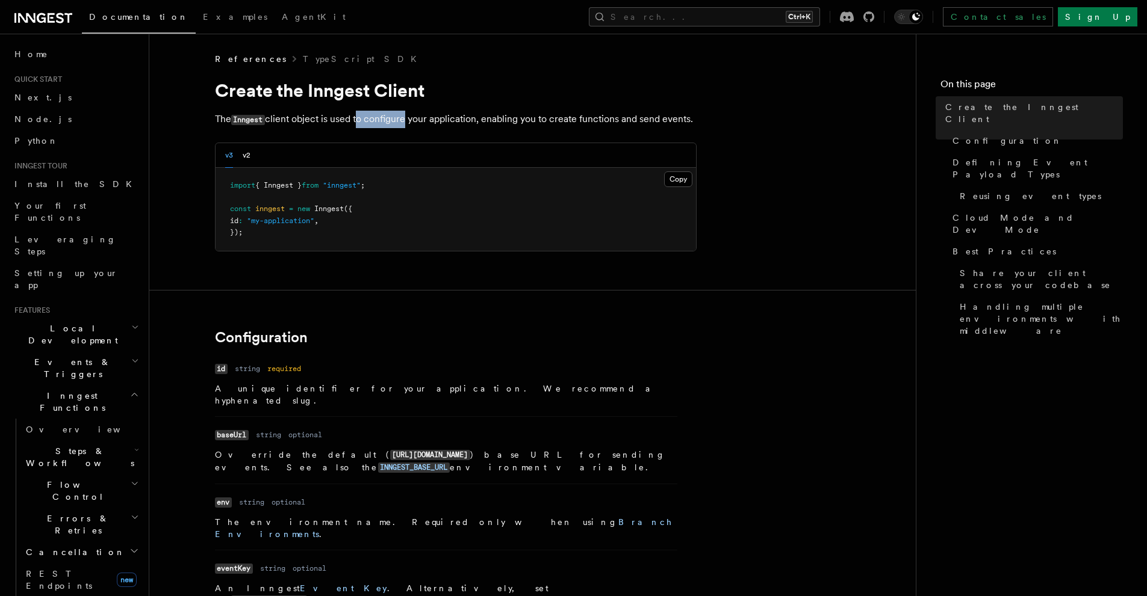
drag, startPoint x: 357, startPoint y: 119, endPoint x: 410, endPoint y: 117, distance: 53.0
click at [405, 117] on p "The Inngest client object is used to configure your application, enabling you t…" at bounding box center [455, 119] width 481 height 17
drag, startPoint x: 424, startPoint y: 116, endPoint x: 468, endPoint y: 116, distance: 43.3
click at [468, 116] on p "The Inngest client object is used to configure your application, enabling you t…" at bounding box center [455, 119] width 481 height 17
drag, startPoint x: 540, startPoint y: 119, endPoint x: 559, endPoint y: 121, distance: 18.8
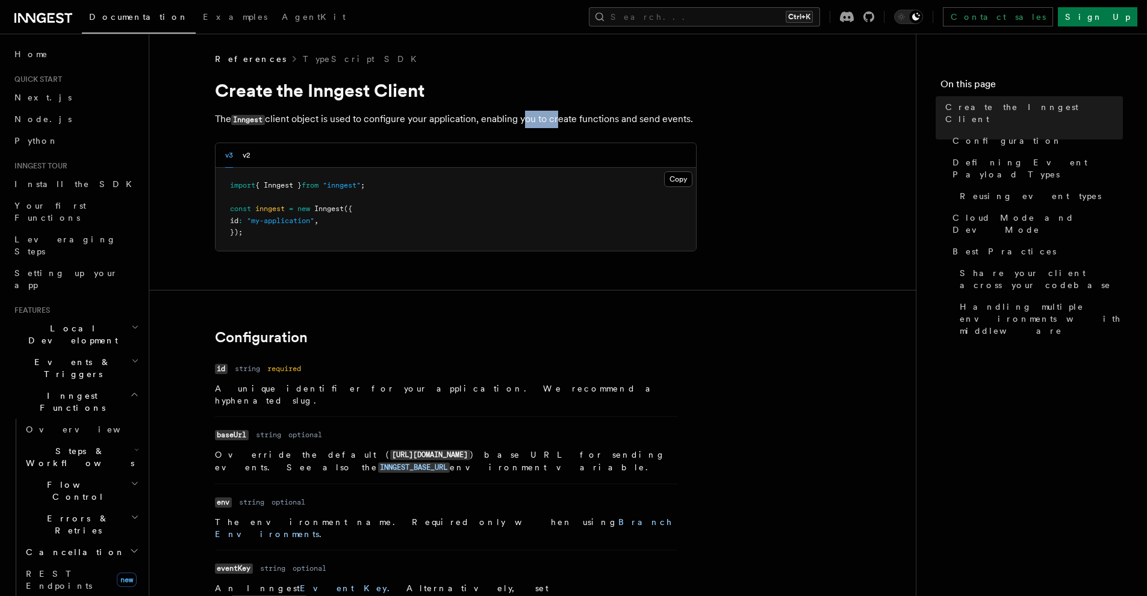
click at [559, 121] on p "The Inngest client object is used to configure your application, enabling you t…" at bounding box center [455, 119] width 481 height 17
drag, startPoint x: 577, startPoint y: 121, endPoint x: 591, endPoint y: 123, distance: 14.6
click at [586, 122] on p "The Inngest client object is used to configure your application, enabling you t…" at bounding box center [455, 119] width 481 height 17
click at [607, 123] on p "The Inngest client object is used to configure your application, enabling you t…" at bounding box center [455, 119] width 481 height 17
drag, startPoint x: 565, startPoint y: 113, endPoint x: 593, endPoint y: 114, distance: 28.9
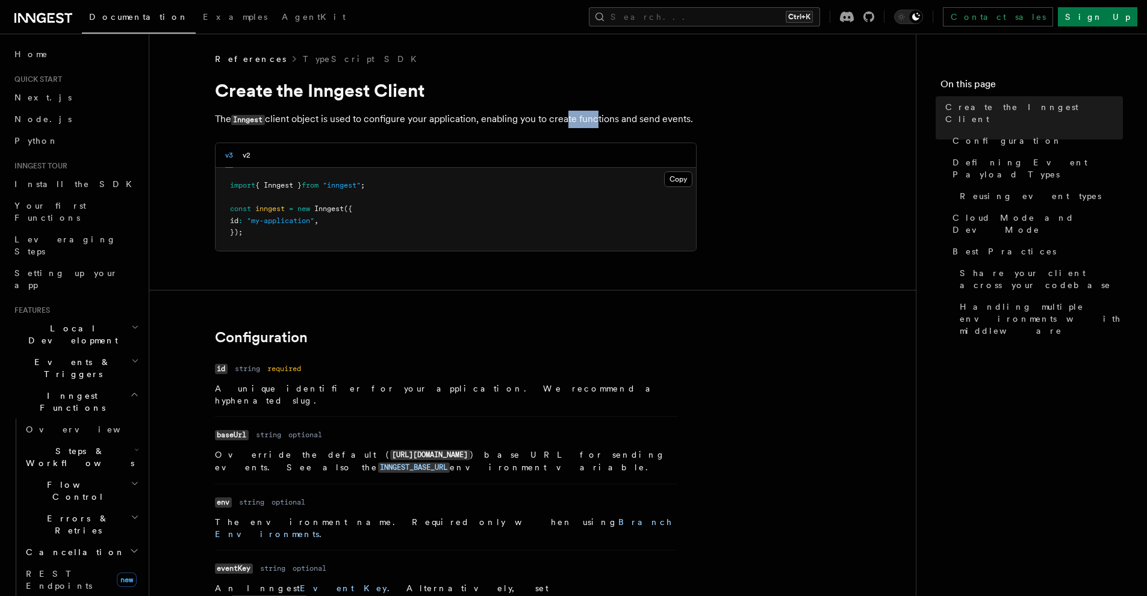
click at [593, 114] on p "The Inngest client object is used to configure your application, enabling you t…" at bounding box center [455, 119] width 481 height 17
drag, startPoint x: 617, startPoint y: 118, endPoint x: 549, endPoint y: 120, distance: 67.4
click at [549, 120] on p "The Inngest client object is used to configure your application, enabling you t…" at bounding box center [455, 119] width 481 height 17
drag, startPoint x: 561, startPoint y: 123, endPoint x: 601, endPoint y: 122, distance: 40.3
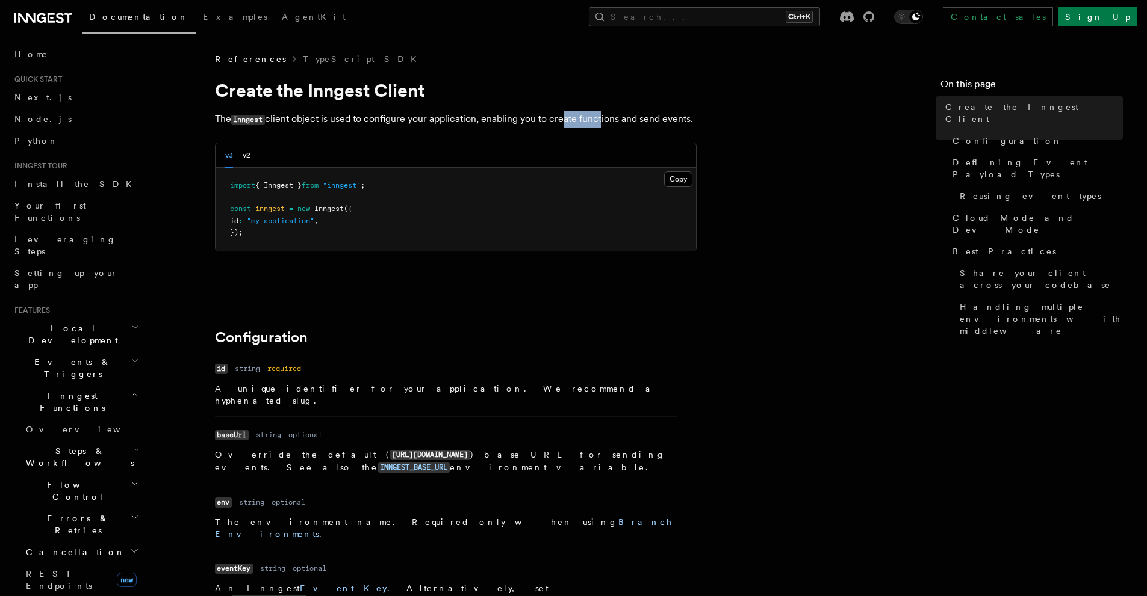
click at [601, 122] on p "The Inngest client object is used to configure your application, enabling you t…" at bounding box center [455, 119] width 481 height 17
drag, startPoint x: 608, startPoint y: 121, endPoint x: 568, endPoint y: 120, distance: 40.3
click at [568, 120] on p "The Inngest client object is used to configure your application, enabling you t…" at bounding box center [455, 119] width 481 height 17
click at [565, 120] on p "The Inngest client object is used to configure your application, enabling you t…" at bounding box center [455, 119] width 481 height 17
drag, startPoint x: 565, startPoint y: 120, endPoint x: 593, endPoint y: 120, distance: 28.3
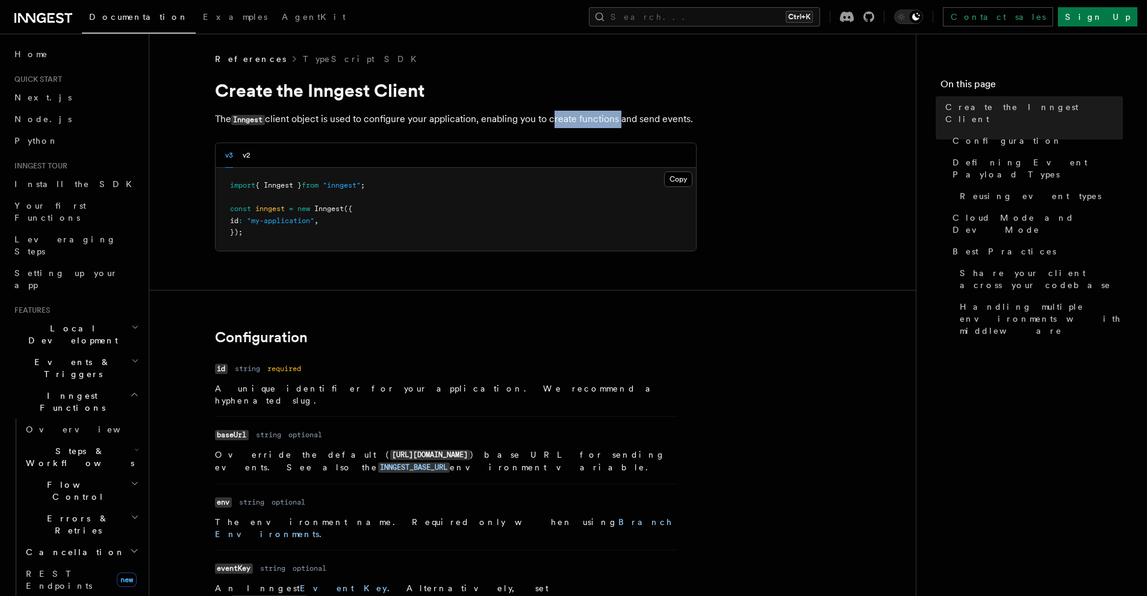
click at [593, 120] on p "The Inngest client object is used to configure your application, enabling you t…" at bounding box center [455, 119] width 481 height 17
click at [657, 119] on p "The Inngest client object is used to configure your application, enabling you t…" at bounding box center [455, 119] width 481 height 17
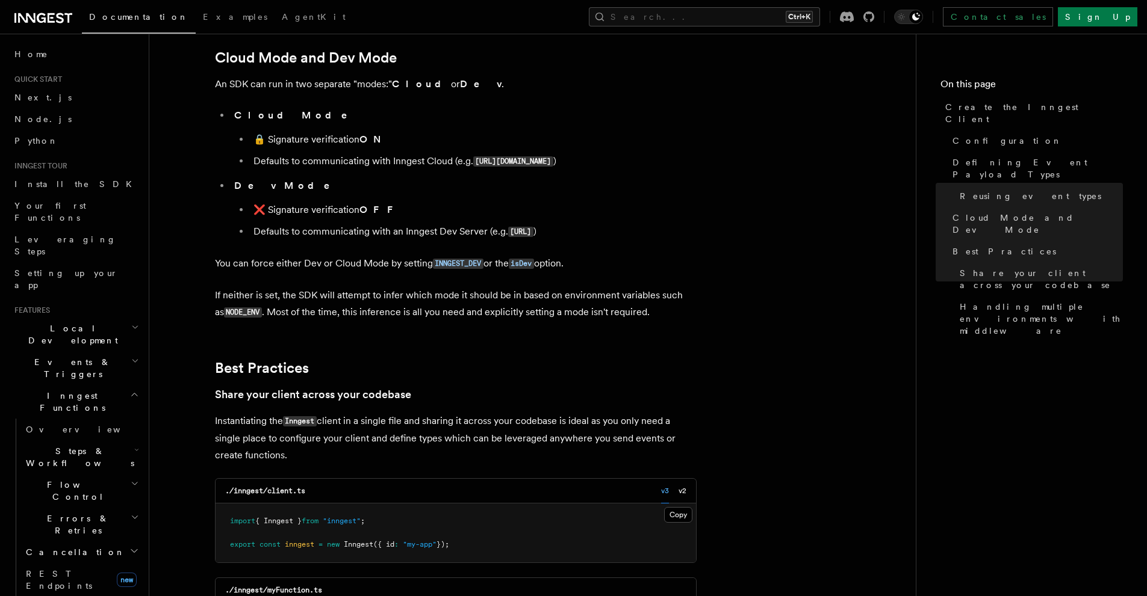
scroll to position [1986, 0]
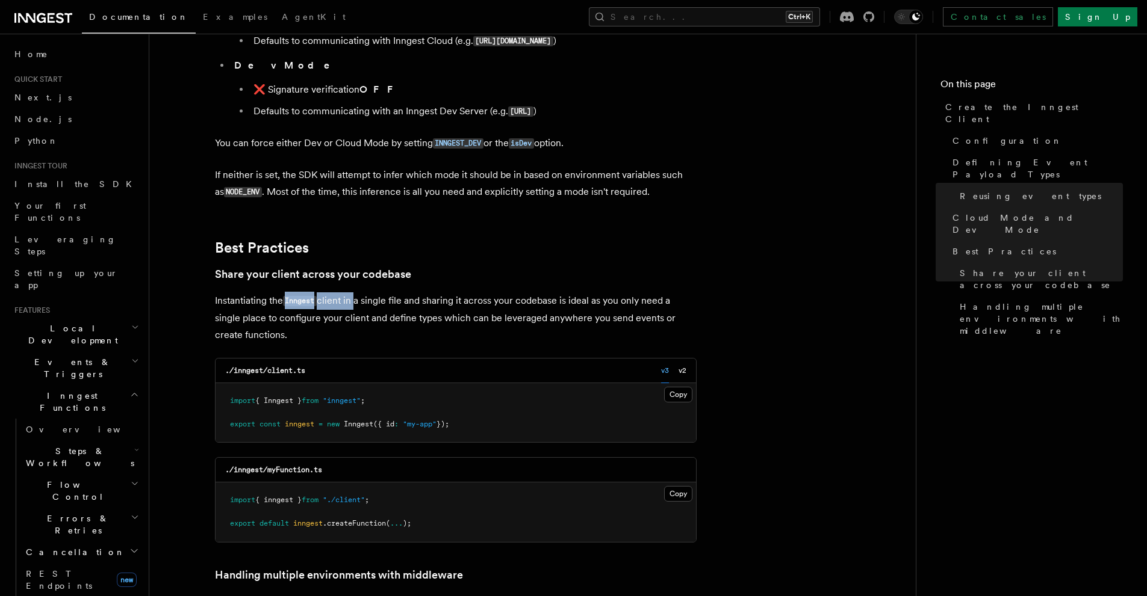
drag, startPoint x: 281, startPoint y: 190, endPoint x: 377, endPoint y: 188, distance: 95.7
click at [356, 292] on p "Instantiating the Inngest client in a single file and sharing it across your co…" at bounding box center [455, 317] width 481 height 51
drag, startPoint x: 400, startPoint y: 190, endPoint x: 467, endPoint y: 193, distance: 67.5
click at [463, 292] on p "Instantiating the Inngest client in a single file and sharing it across your co…" at bounding box center [455, 317] width 481 height 51
click at [492, 292] on p "Instantiating the Inngest client in a single file and sharing it across your co…" at bounding box center [455, 317] width 481 height 51
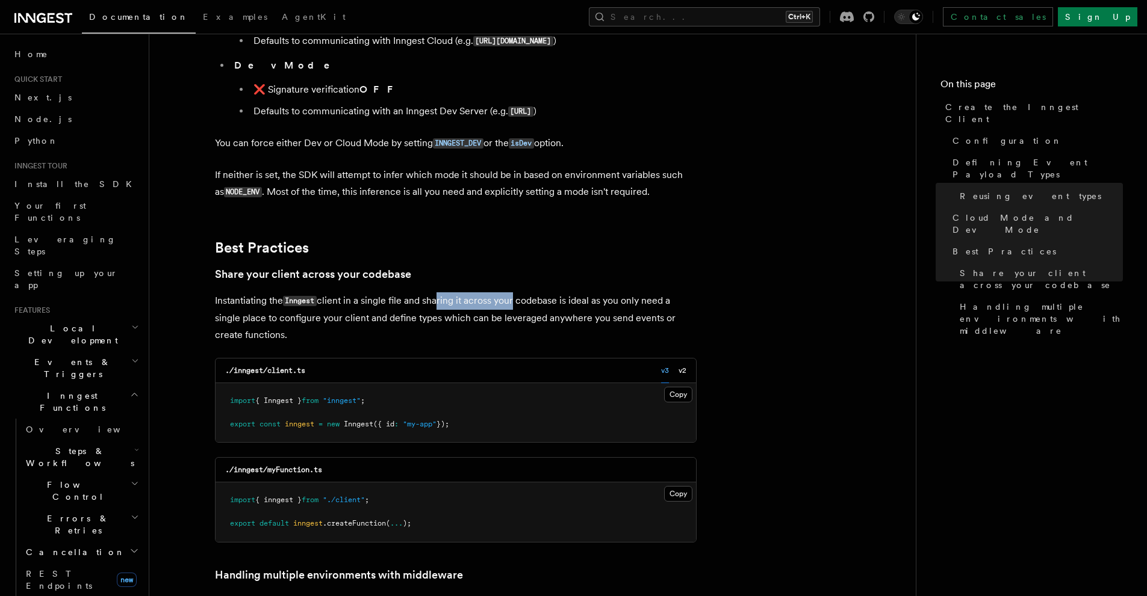
drag, startPoint x: 439, startPoint y: 190, endPoint x: 516, endPoint y: 188, distance: 77.7
click at [516, 292] on p "Instantiating the Inngest client in a single file and sharing it across your co…" at bounding box center [455, 317] width 481 height 51
drag, startPoint x: 545, startPoint y: 189, endPoint x: 584, endPoint y: 191, distance: 39.2
click at [575, 292] on p "Instantiating the Inngest client in a single file and sharing it across your co…" at bounding box center [455, 317] width 481 height 51
drag, startPoint x: 596, startPoint y: 191, endPoint x: 604, endPoint y: 191, distance: 7.8
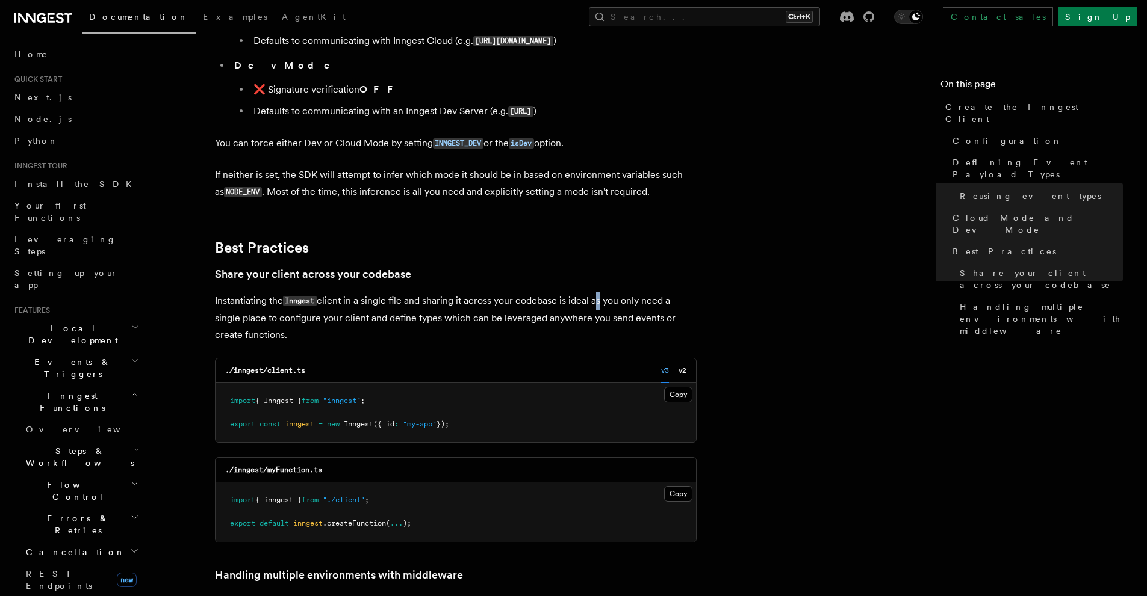
click at [603, 292] on p "Instantiating the Inngest client in a single file and sharing it across your co…" at bounding box center [455, 317] width 481 height 51
drag, startPoint x: 518, startPoint y: 191, endPoint x: 593, endPoint y: 190, distance: 75.2
click at [593, 292] on p "Instantiating the Inngest client in a single file and sharing it across your co…" at bounding box center [455, 317] width 481 height 51
drag, startPoint x: 607, startPoint y: 190, endPoint x: 634, endPoint y: 190, distance: 27.1
click at [634, 292] on p "Instantiating the Inngest client in a single file and sharing it across your co…" at bounding box center [455, 317] width 481 height 51
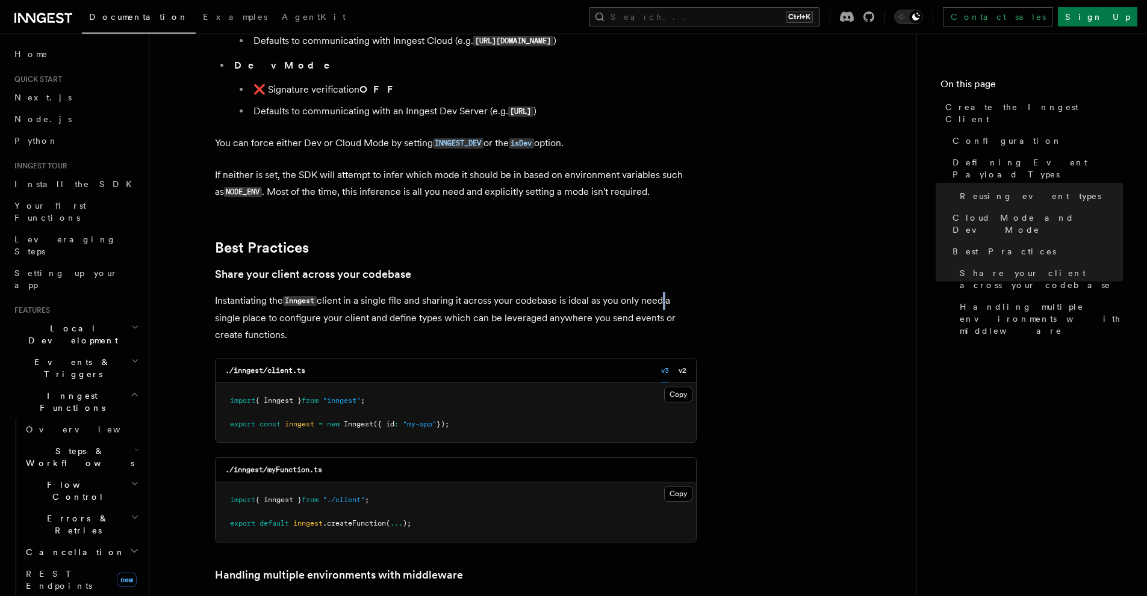
click at [664, 292] on p "Instantiating the Inngest client in a single file and sharing it across your co…" at bounding box center [455, 317] width 481 height 51
click at [599, 292] on p "Instantiating the Inngest client in a single file and sharing it across your co…" at bounding box center [455, 317] width 481 height 51
drag, startPoint x: 441, startPoint y: 191, endPoint x: 527, endPoint y: 190, distance: 85.5
click at [506, 292] on p "Instantiating the Inngest client in a single file and sharing it across your co…" at bounding box center [455, 317] width 481 height 51
drag, startPoint x: 535, startPoint y: 190, endPoint x: 582, endPoint y: 190, distance: 46.9
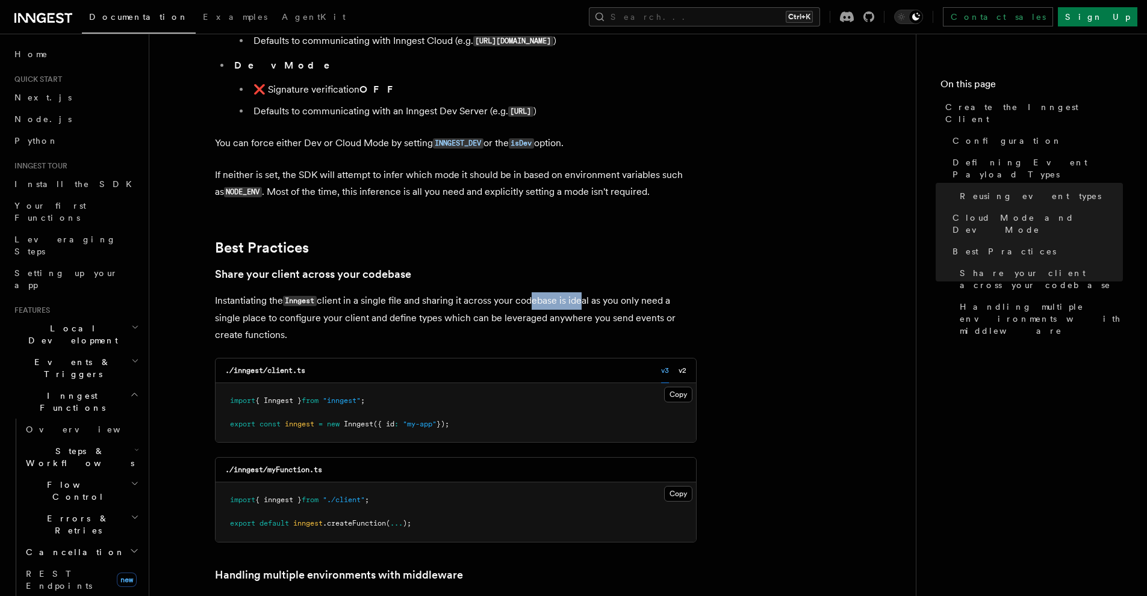
click at [582, 292] on p "Instantiating the Inngest client in a single file and sharing it across your co…" at bounding box center [455, 317] width 481 height 51
drag, startPoint x: 603, startPoint y: 191, endPoint x: 610, endPoint y: 191, distance: 6.6
click at [607, 292] on p "Instantiating the Inngest client in a single file and sharing it across your co…" at bounding box center [455, 317] width 481 height 51
click at [571, 292] on p "Instantiating the Inngest client in a single file and sharing it across your co…" at bounding box center [455, 317] width 481 height 51
drag, startPoint x: 608, startPoint y: 190, endPoint x: 657, endPoint y: 190, distance: 48.1
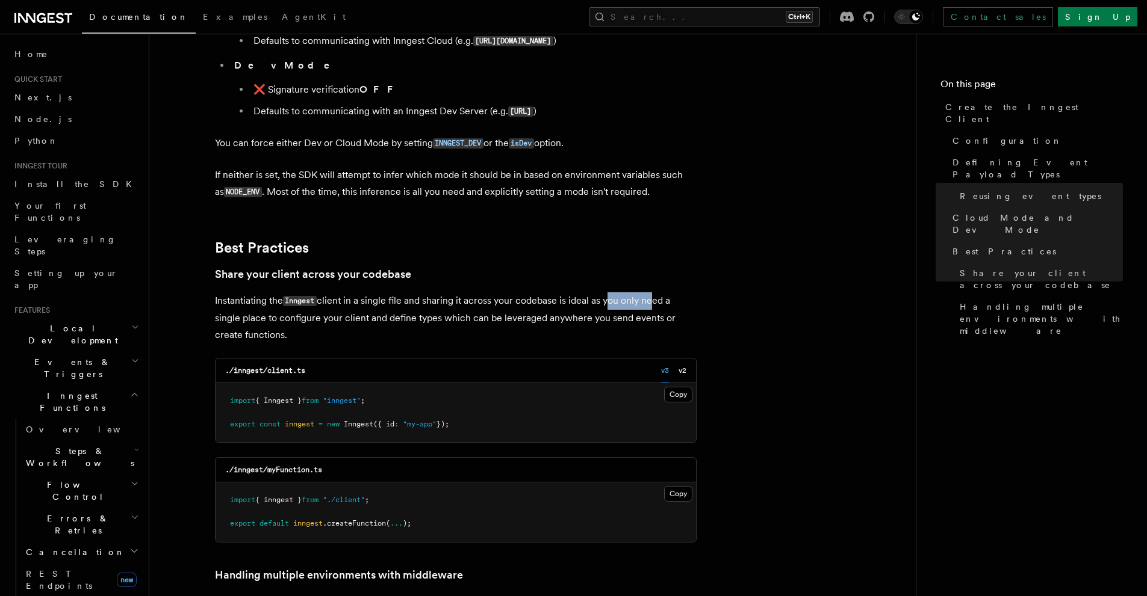
click at [652, 292] on p "Instantiating the Inngest client in a single file and sharing it across your co…" at bounding box center [455, 317] width 481 height 51
click at [666, 292] on p "Instantiating the Inngest client in a single file and sharing it across your co…" at bounding box center [455, 317] width 481 height 51
drag, startPoint x: 289, startPoint y: 203, endPoint x: 333, endPoint y: 203, distance: 43.3
click at [333, 292] on p "Instantiating the Inngest client in a single file and sharing it across your co…" at bounding box center [455, 317] width 481 height 51
drag, startPoint x: 368, startPoint y: 203, endPoint x: 404, endPoint y: 203, distance: 35.5
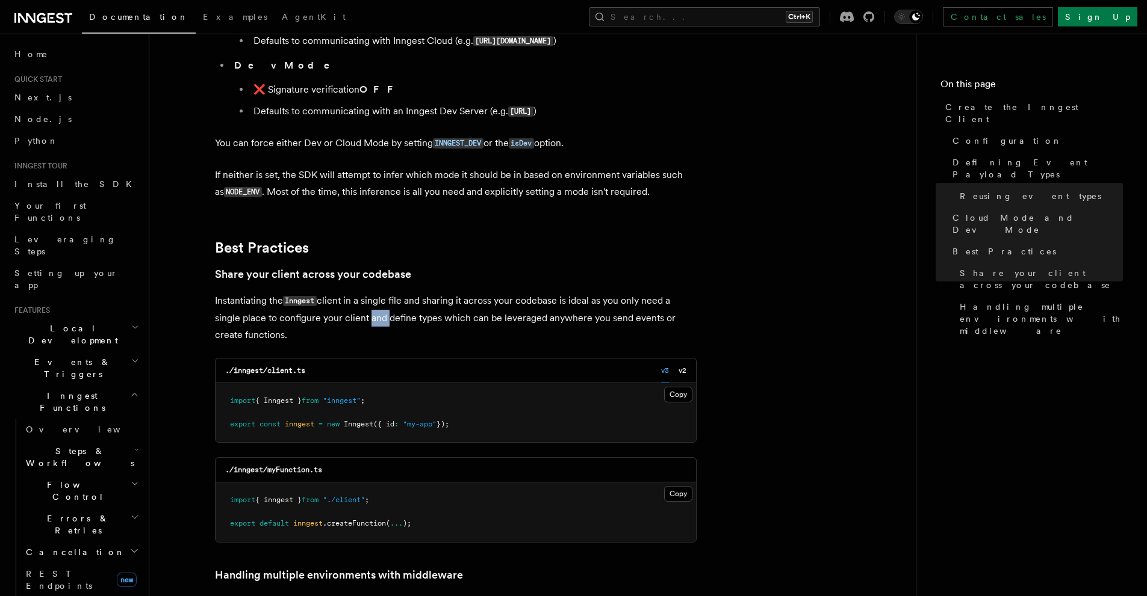
click at [389, 292] on p "Instantiating the Inngest client in a single file and sharing it across your co…" at bounding box center [455, 317] width 481 height 51
click at [422, 292] on p "Instantiating the Inngest client in a single file and sharing it across your co…" at bounding box center [455, 317] width 481 height 51
click at [341, 292] on p "Instantiating the Inngest client in a single file and sharing it across your co…" at bounding box center [455, 317] width 481 height 51
click at [532, 292] on p "Instantiating the Inngest client in a single file and sharing it across your co…" at bounding box center [455, 317] width 481 height 51
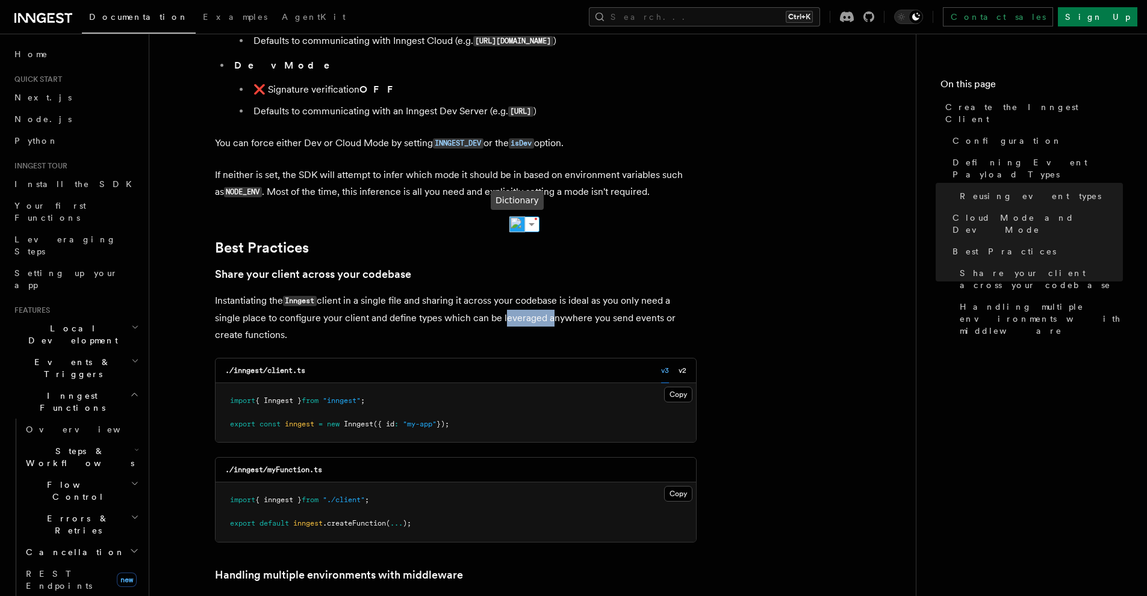
click at [521, 228] on img at bounding box center [517, 225] width 16 height 16
click at [424, 292] on p "Instantiating the Inngest client in a single file and sharing it across your co…" at bounding box center [455, 317] width 481 height 51
